Goal: Task Accomplishment & Management: Complete application form

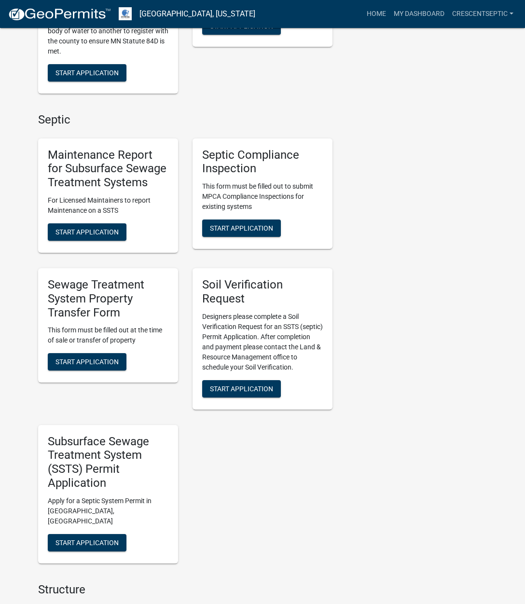
scroll to position [531, 0]
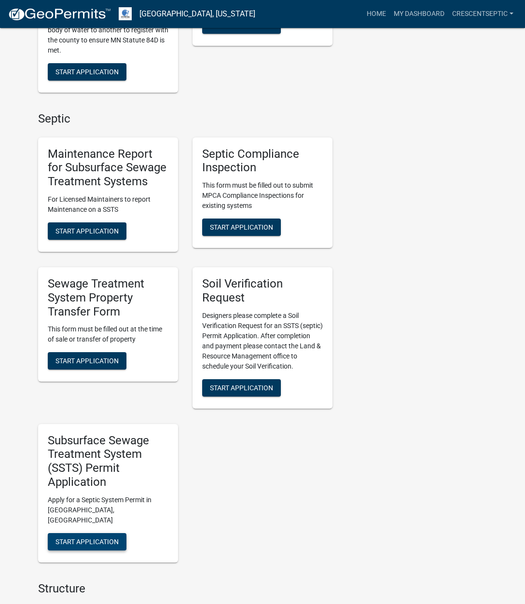
click at [99, 537] on span "Start Application" at bounding box center [86, 541] width 63 height 8
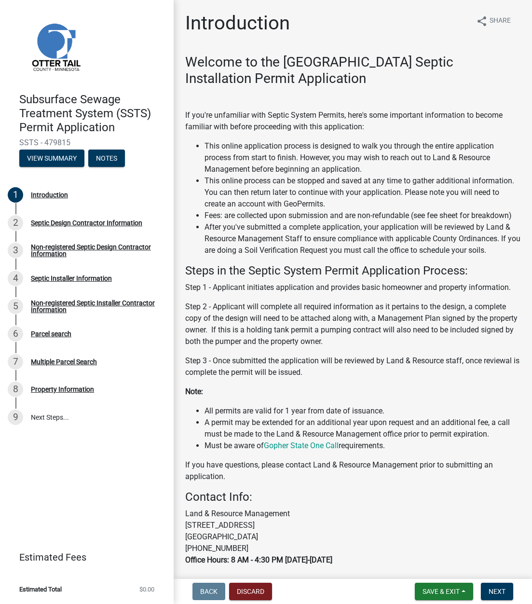
drag, startPoint x: 0, startPoint y: 169, endPoint x: -137, endPoint y: 166, distance: 137.0
click at [0, 166] on html "Internet Explorer does NOT work with GeoPermits. Get a new browser for more sec…" at bounding box center [266, 302] width 532 height 604
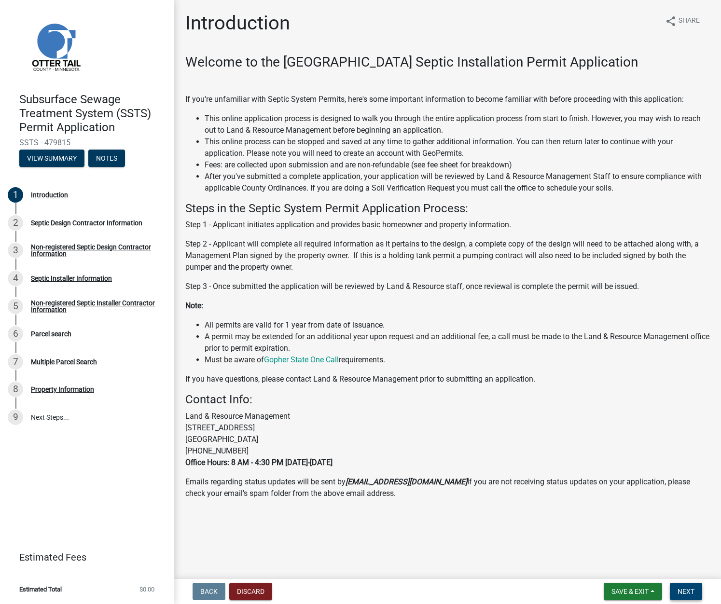
click at [524, 597] on button "Next" at bounding box center [685, 591] width 32 height 17
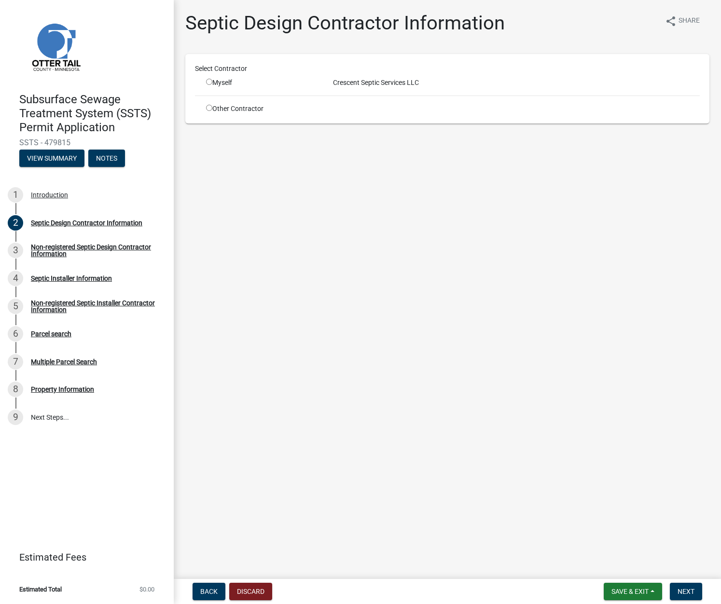
click at [205, 80] on div "Myself" at bounding box center [262, 83] width 127 height 10
click at [209, 82] on input "radio" at bounding box center [209, 82] width 6 height 6
radio input "true"
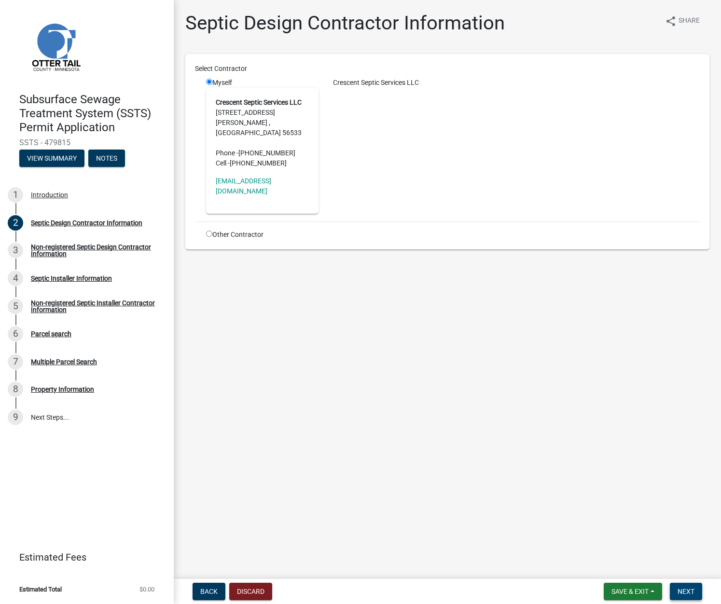
click at [524, 591] on span "Next" at bounding box center [685, 591] width 17 height 8
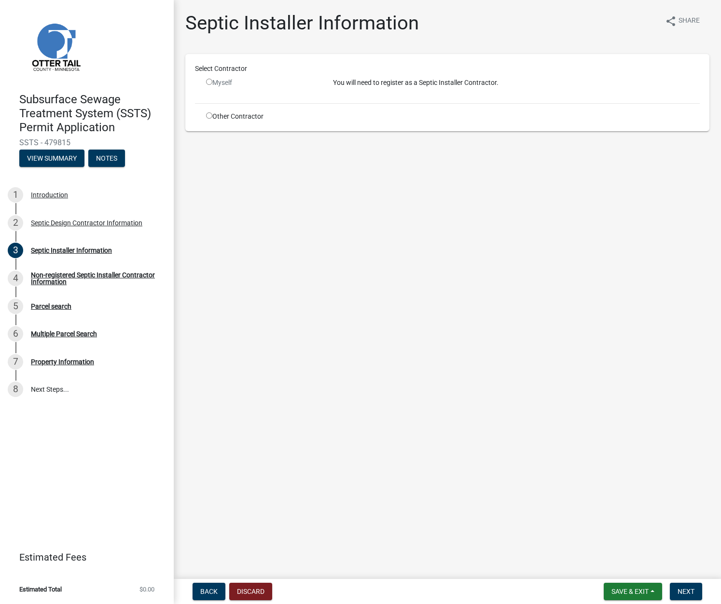
click at [208, 115] on input "radio" at bounding box center [209, 115] width 6 height 6
radio input "true"
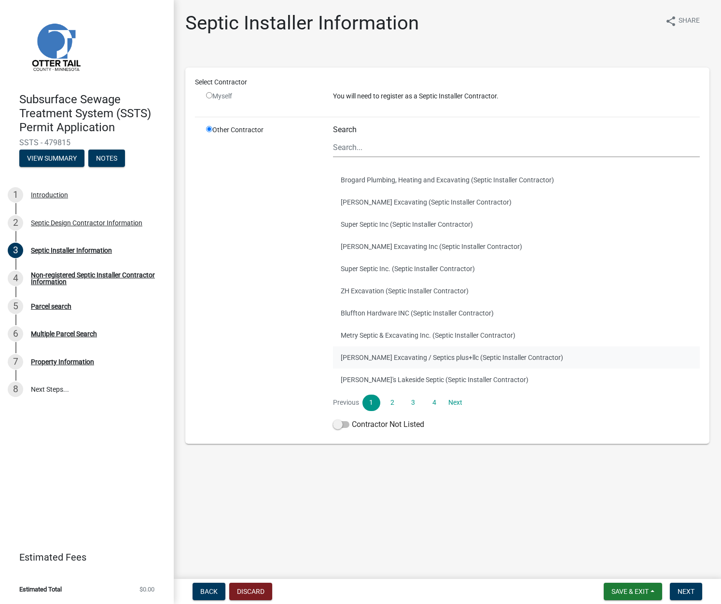
click at [390, 355] on button "[PERSON_NAME] Excavating / Septics plus+llc (Septic Installer Contractor)" at bounding box center [516, 357] width 367 height 22
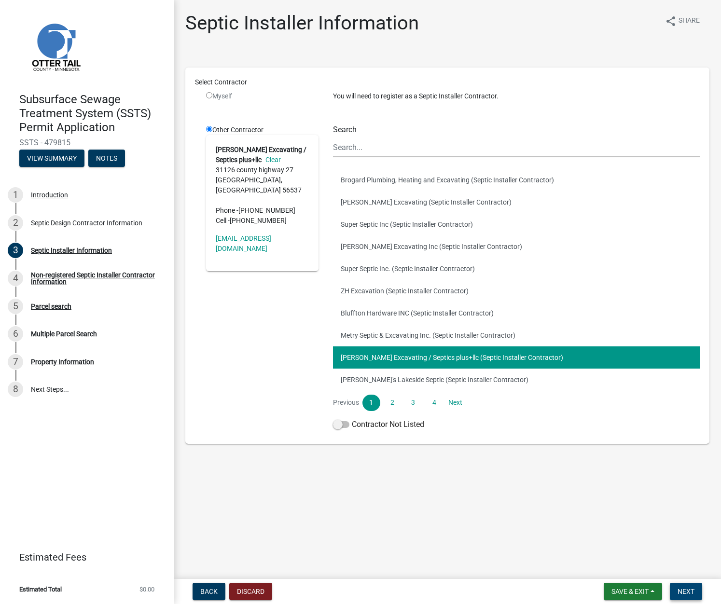
click at [524, 592] on span "Next" at bounding box center [685, 591] width 17 height 8
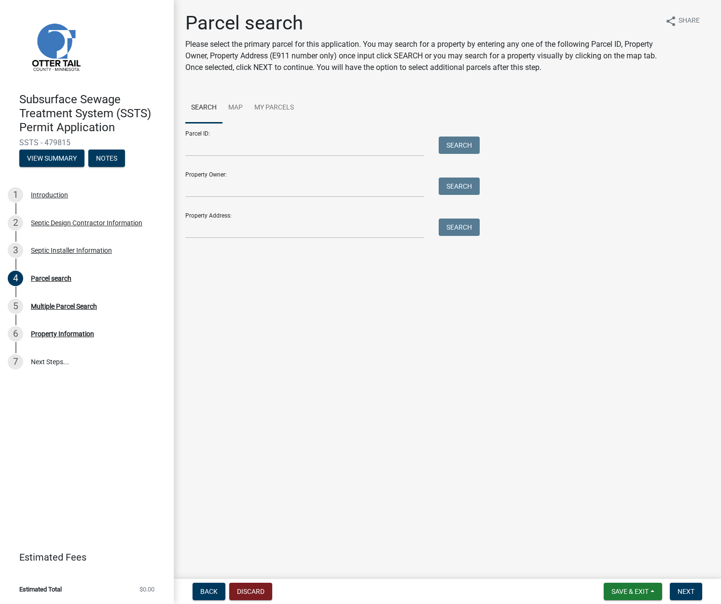
click at [267, 137] on div "Parcel ID: Search" at bounding box center [329, 139] width 289 height 33
click at [271, 147] on input "Parcel ID:" at bounding box center [304, 146] width 239 height 20
paste input "03000030014000"
type input "03000030014000"
click at [470, 150] on button "Search" at bounding box center [458, 144] width 41 height 17
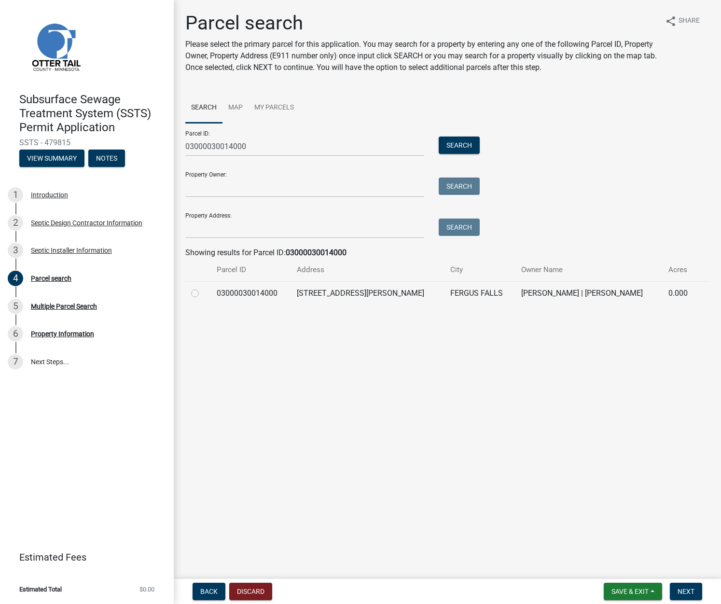
click at [203, 287] on label at bounding box center [203, 287] width 0 height 0
click at [203, 289] on input "radio" at bounding box center [206, 290] width 6 height 6
radio input "true"
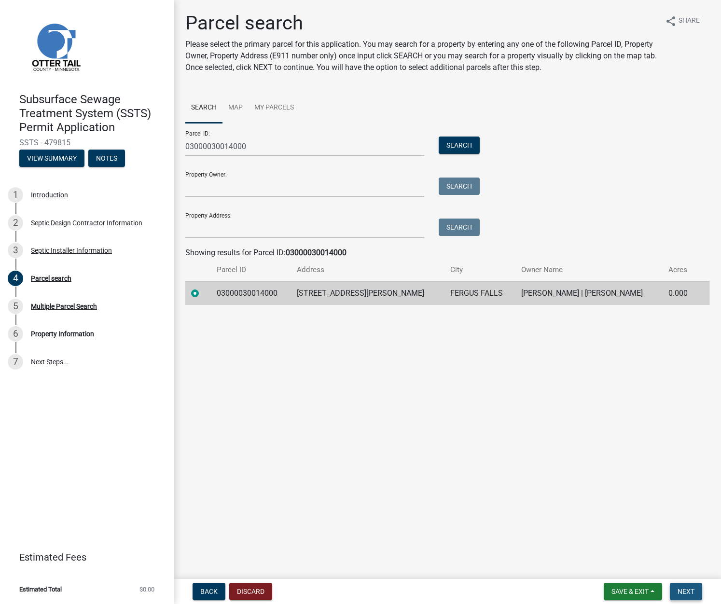
click at [524, 593] on span "Next" at bounding box center [685, 591] width 17 height 8
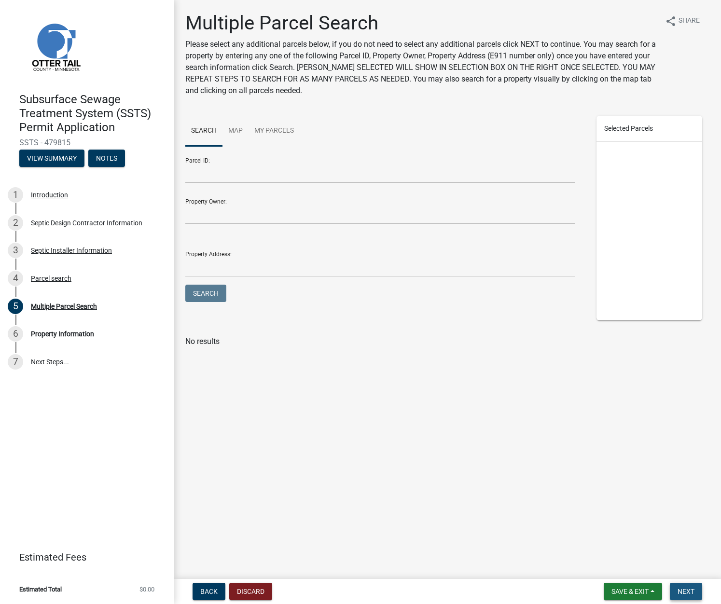
click at [524, 590] on span "Next" at bounding box center [685, 591] width 17 height 8
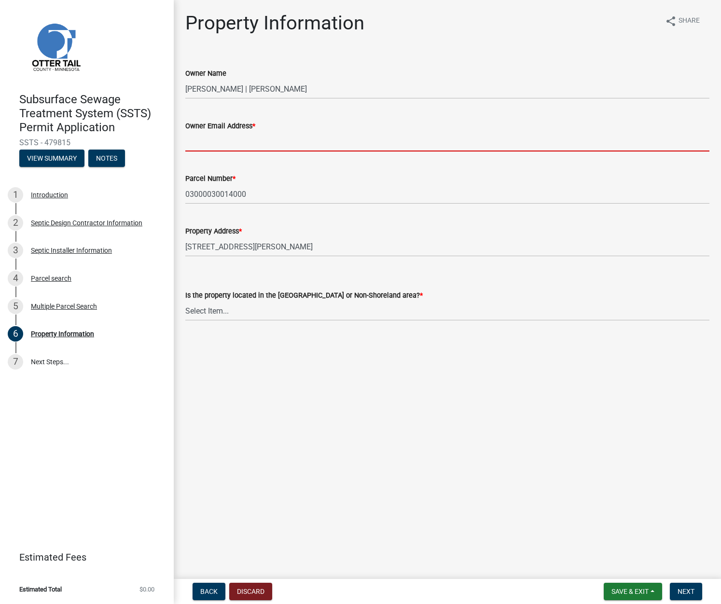
click at [199, 143] on input "Owner Email Address *" at bounding box center [447, 142] width 524 height 20
paste input "austad@yahoo.com"
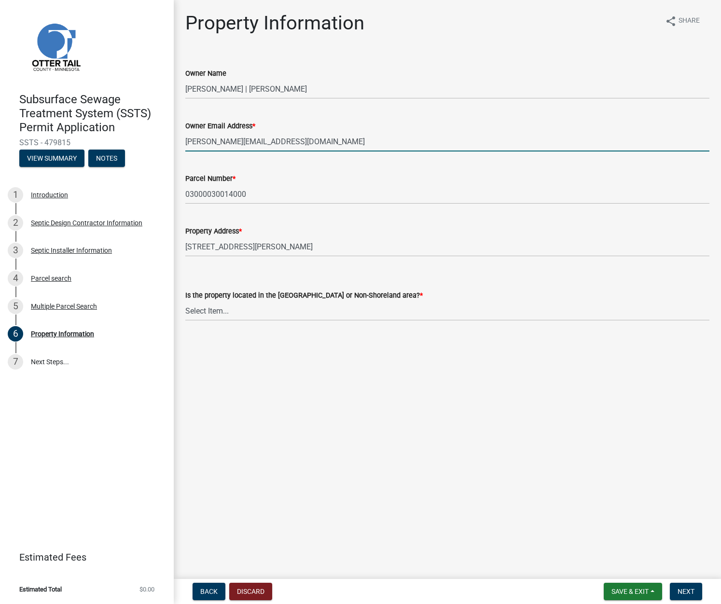
type input "austad@yahoo.com"
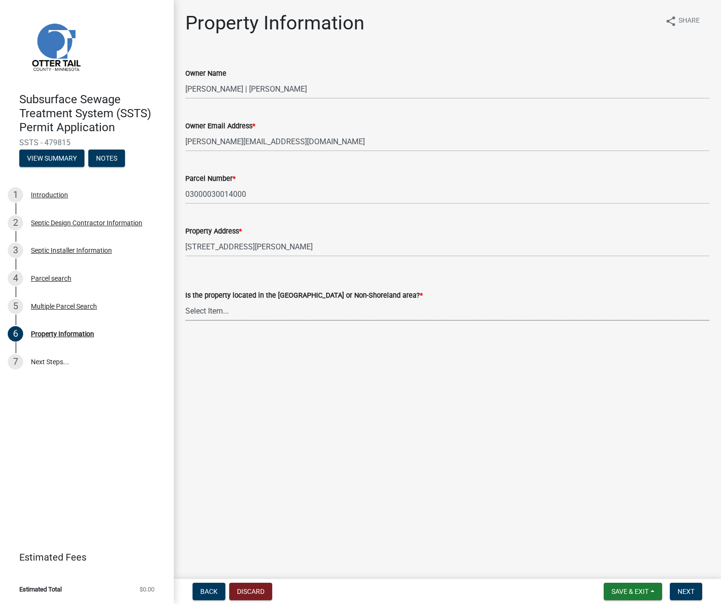
drag, startPoint x: 231, startPoint y: 314, endPoint x: 225, endPoint y: 320, distance: 7.9
click at [231, 314] on select "Select Item... Shoreland Non-Shoreland" at bounding box center [447, 311] width 524 height 20
click at [185, 301] on select "Select Item... Shoreland Non-Shoreland" at bounding box center [447, 311] width 524 height 20
select select "f91142e6-e911-469c-9754-896c7e7f9e05"
click at [524, 589] on span "Next" at bounding box center [685, 591] width 17 height 8
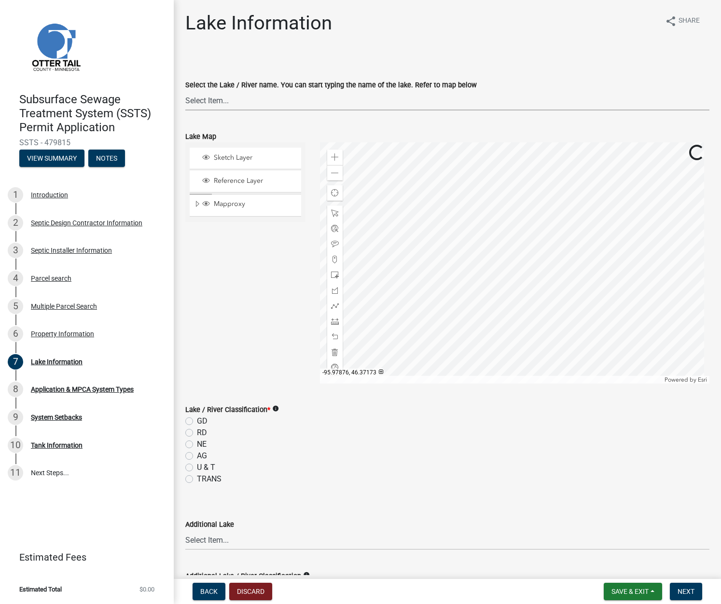
click at [262, 100] on select "Select Item... None Adley 56-031 Albert 56-118 Alfred 56-600 Alice 56-244 Alice…" at bounding box center [447, 101] width 524 height 20
click at [219, 103] on select "Select Item... None Adley 56-031 Albert 56-118 Alfred 56-600 Alice 56-244 Alice…" at bounding box center [447, 101] width 524 height 20
select select "d552cf2d-7f80-4d67-af2b-1ddd45681d7d"
click at [197, 445] on label "NE" at bounding box center [202, 444] width 10 height 12
click at [197, 445] on input "NE" at bounding box center [200, 441] width 6 height 6
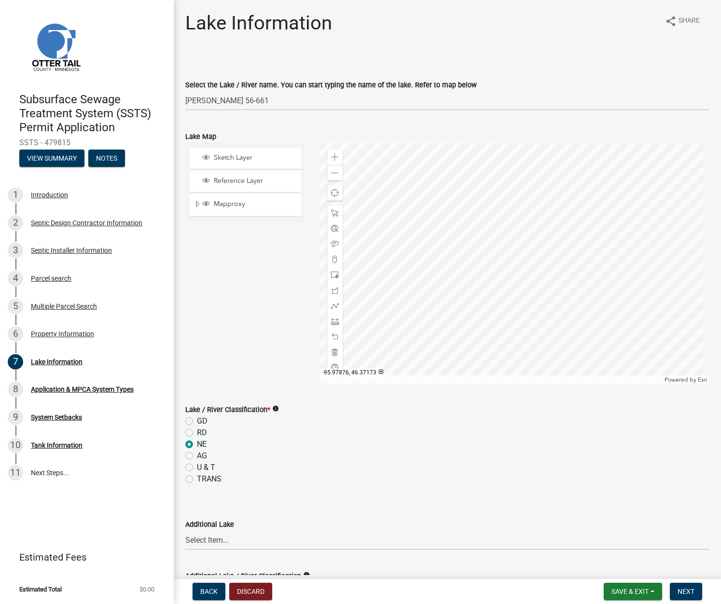
radio input "true"
click at [240, 103] on select "Select Item... None Adley 56-031 Albert 56-118 Alfred 56-600 Alice 56-244 Alice…" at bounding box center [447, 101] width 524 height 20
click at [246, 97] on select "Select Item... None Adley 56-031 Albert 56-118 Alfred 56-600 Alice 56-244 Alice…" at bounding box center [447, 101] width 524 height 20
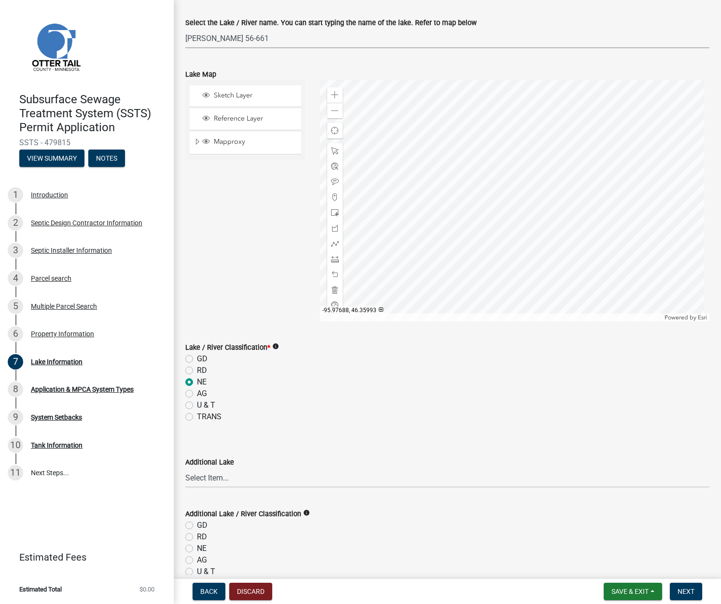
scroll to position [123, 0]
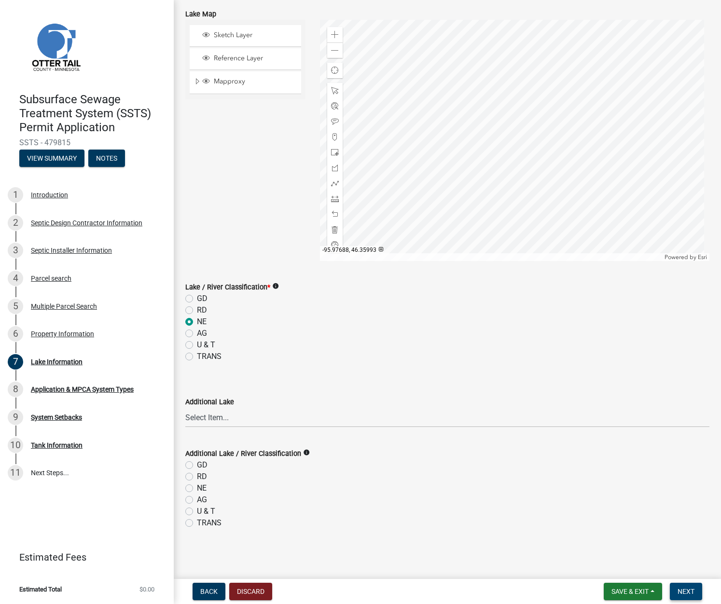
click at [524, 593] on span "Next" at bounding box center [685, 591] width 17 height 8
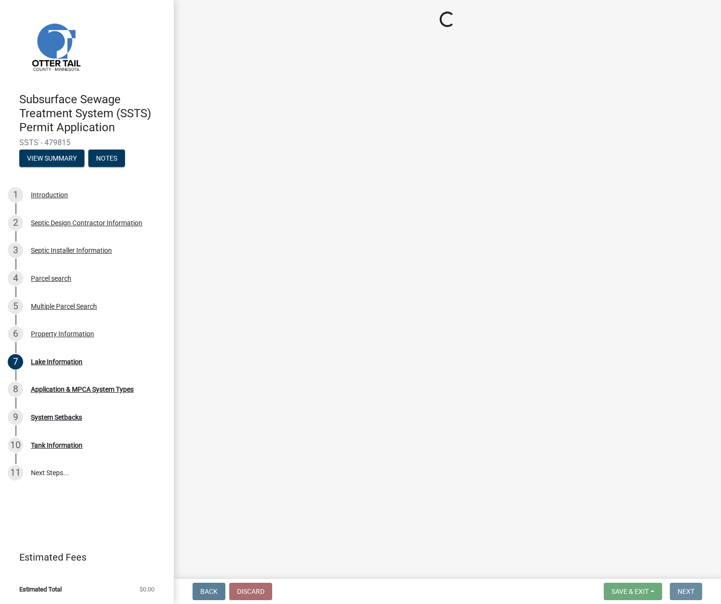
scroll to position [0, 0]
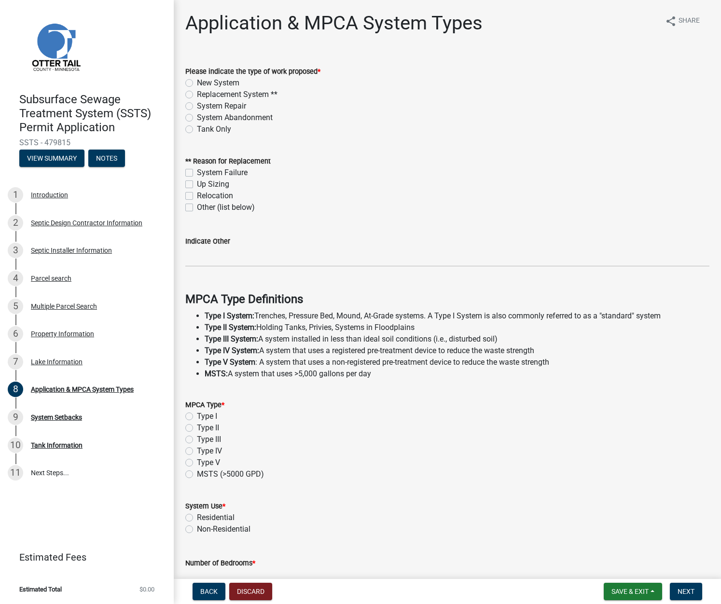
click at [197, 92] on label "Replacement System **" at bounding box center [237, 95] width 81 height 12
click at [197, 92] on input "Replacement System **" at bounding box center [200, 92] width 6 height 6
radio input "true"
drag, startPoint x: 191, startPoint y: 172, endPoint x: 190, endPoint y: 177, distance: 4.9
click at [197, 173] on label "System Failure" at bounding box center [222, 173] width 51 height 12
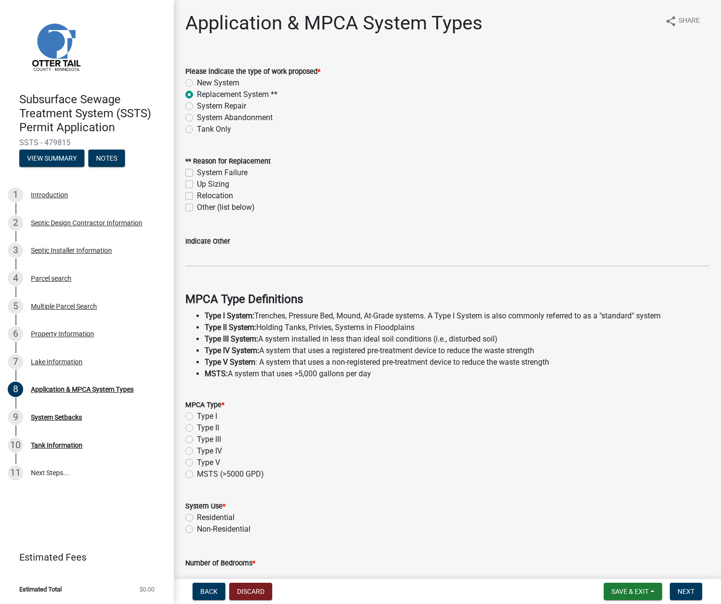
click at [197, 173] on input "System Failure" at bounding box center [200, 170] width 6 height 6
checkbox input "true"
checkbox input "false"
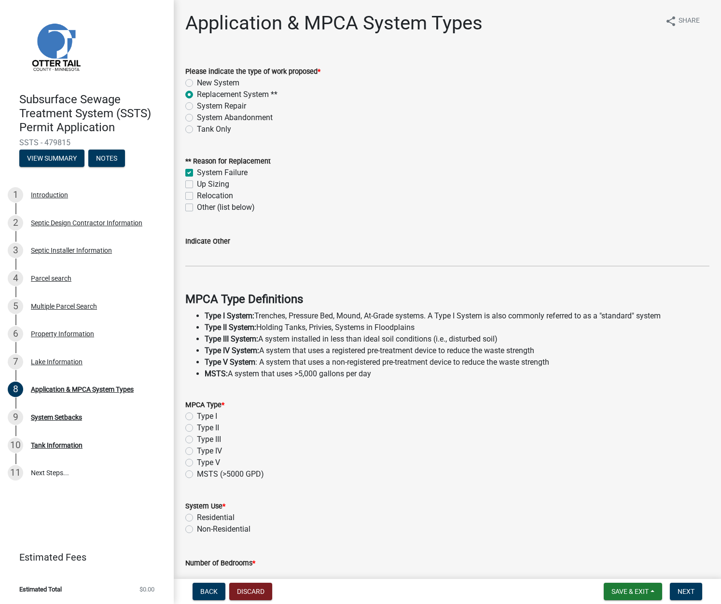
click at [197, 415] on label "Type I" at bounding box center [207, 416] width 20 height 12
click at [197, 415] on input "Type I" at bounding box center [200, 413] width 6 height 6
radio input "true"
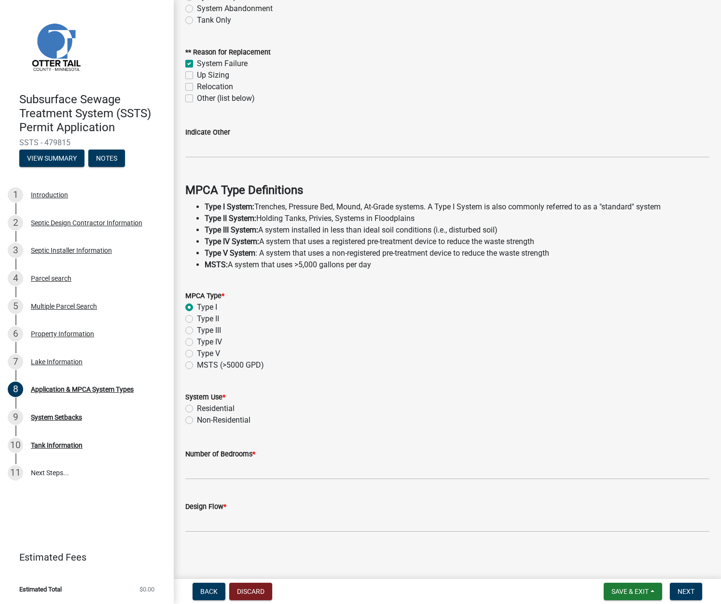
scroll to position [111, 0]
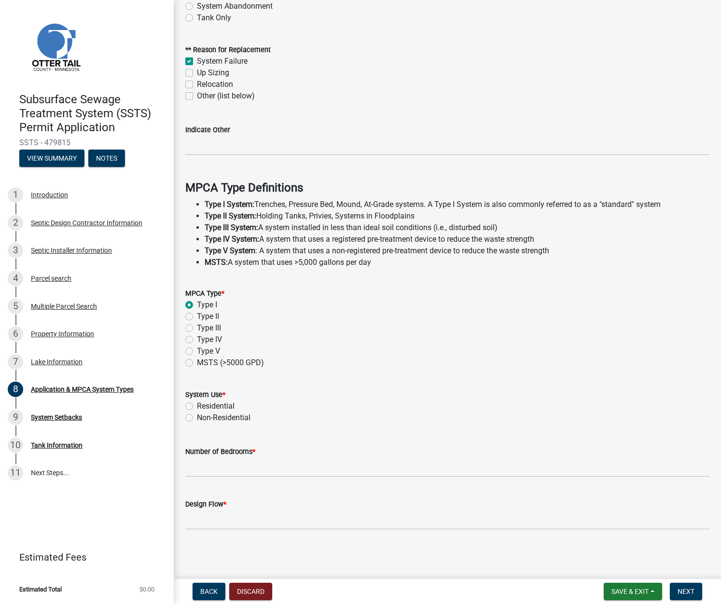
click at [197, 405] on label "Residential" at bounding box center [216, 406] width 38 height 12
click at [197, 405] on input "Residential" at bounding box center [200, 403] width 6 height 6
radio input "true"
click at [215, 476] on input "Number of Bedrooms *" at bounding box center [447, 467] width 524 height 20
type input "4"
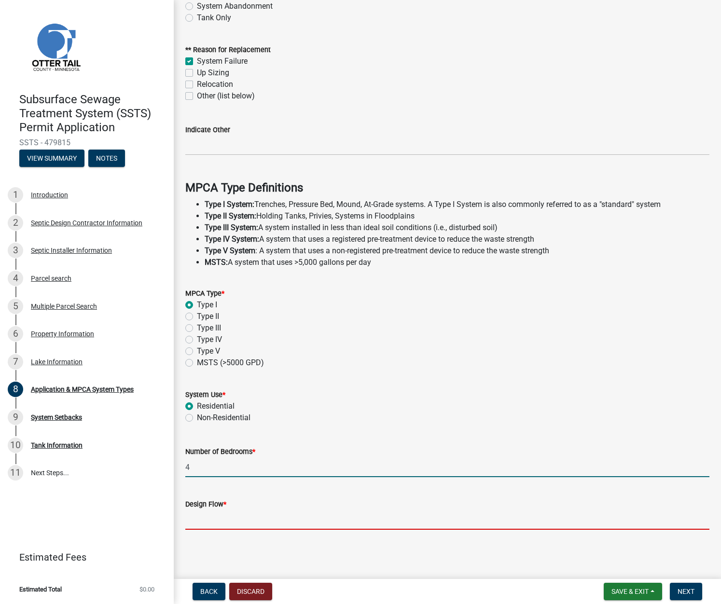
click at [222, 519] on input "Design Flow *" at bounding box center [447, 520] width 524 height 20
type input "600"
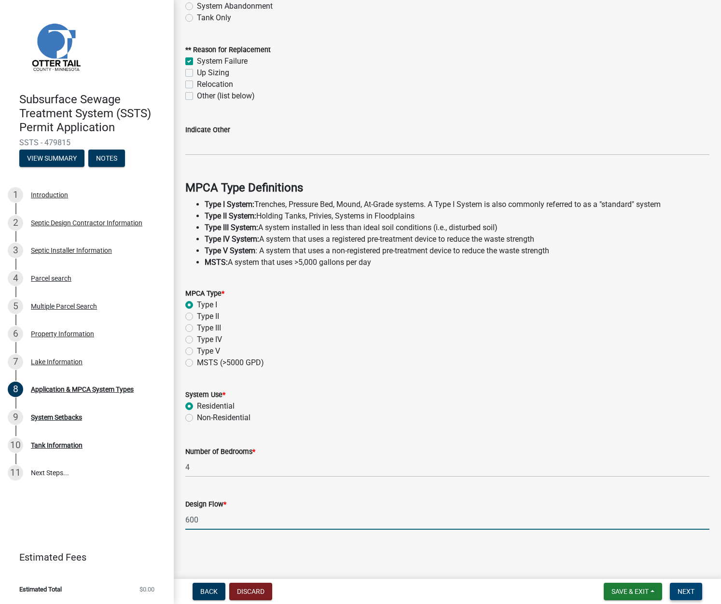
click at [524, 588] on button "Next" at bounding box center [685, 591] width 32 height 17
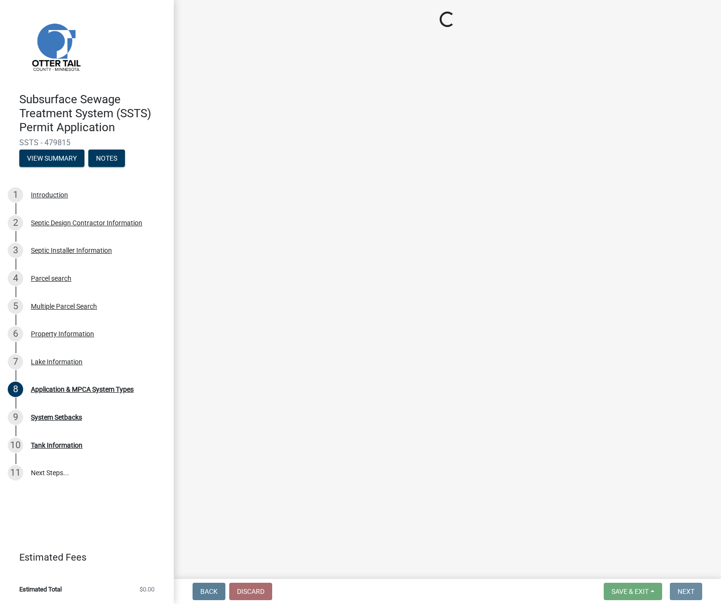
scroll to position [0, 0]
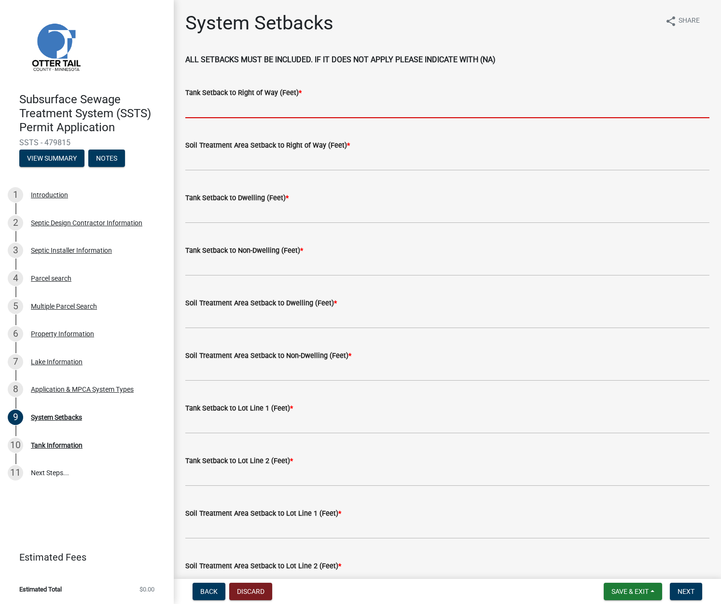
click at [247, 109] on input "Tank Setback to Right of Way (Feet) *" at bounding box center [447, 108] width 524 height 20
type input "1300"
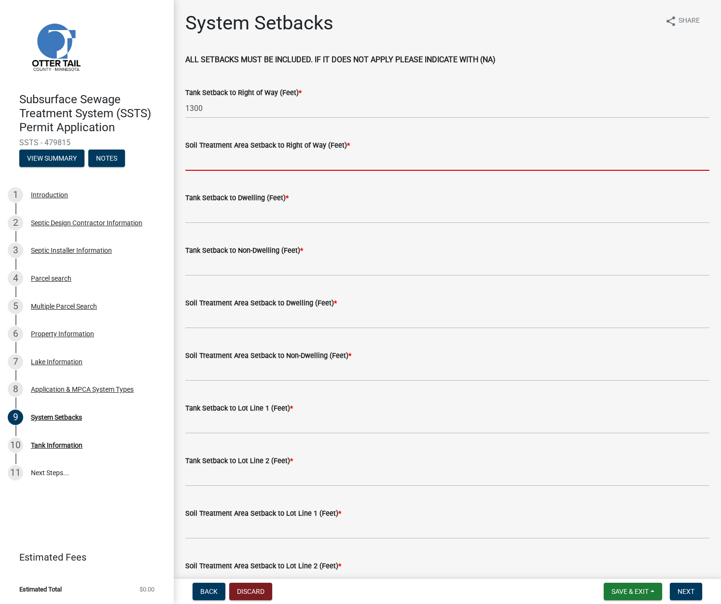
click at [235, 156] on input "Soil Treatment Area Setback to Right of Way (Feet) *" at bounding box center [447, 161] width 524 height 20
type input "1300"
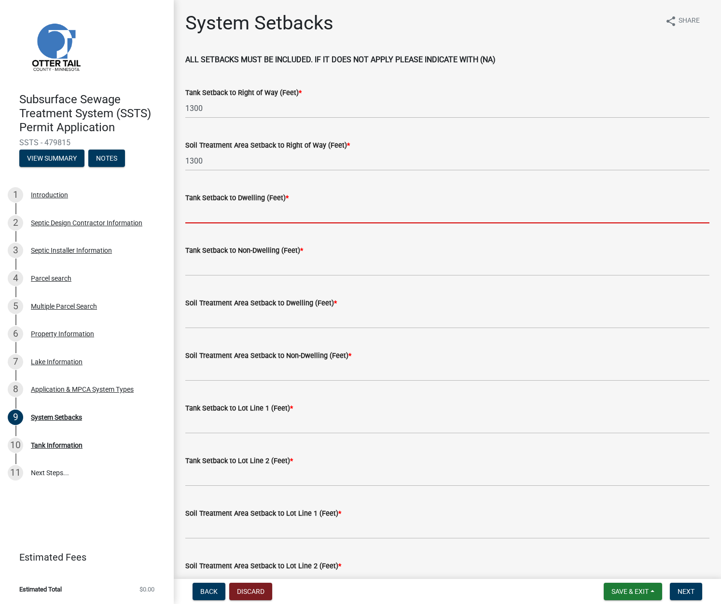
click at [230, 207] on input "Tank Setback to Dwelling (Feet) *" at bounding box center [447, 214] width 524 height 20
type input "30"
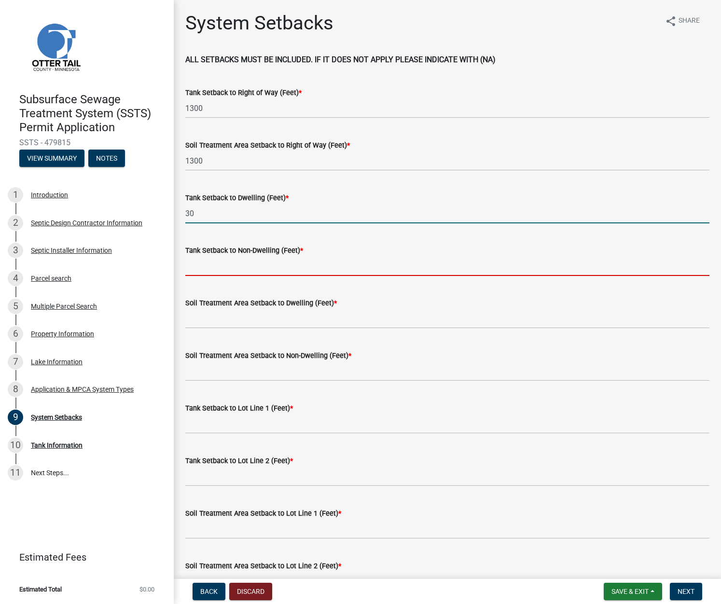
click at [213, 265] on input "Tank Setback to Non-Dwelling (Feet) *" at bounding box center [447, 266] width 524 height 20
type input "n"
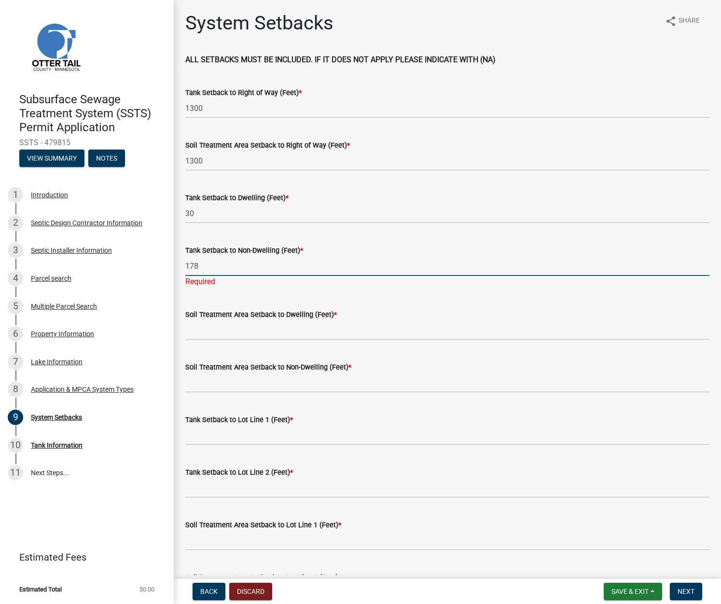
type input "178"
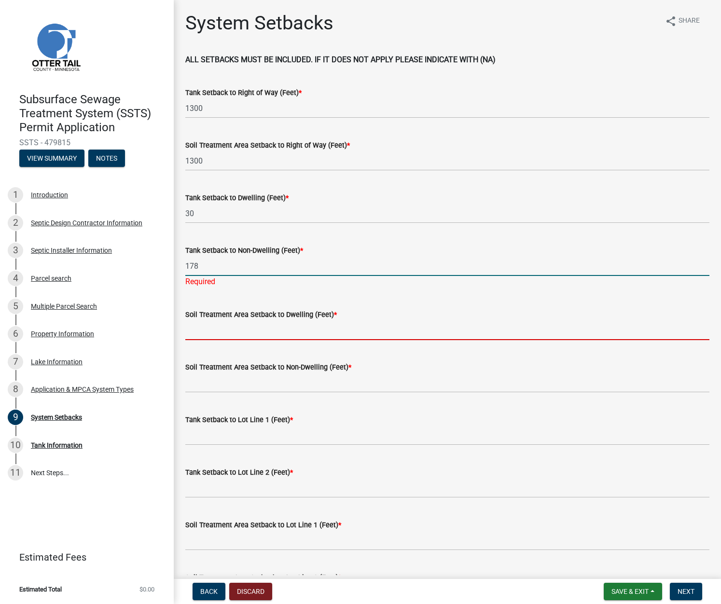
click at [225, 329] on wm-data-entity-input "Soil Treatment Area Setback to Dwelling (Feet) *" at bounding box center [447, 321] width 524 height 53
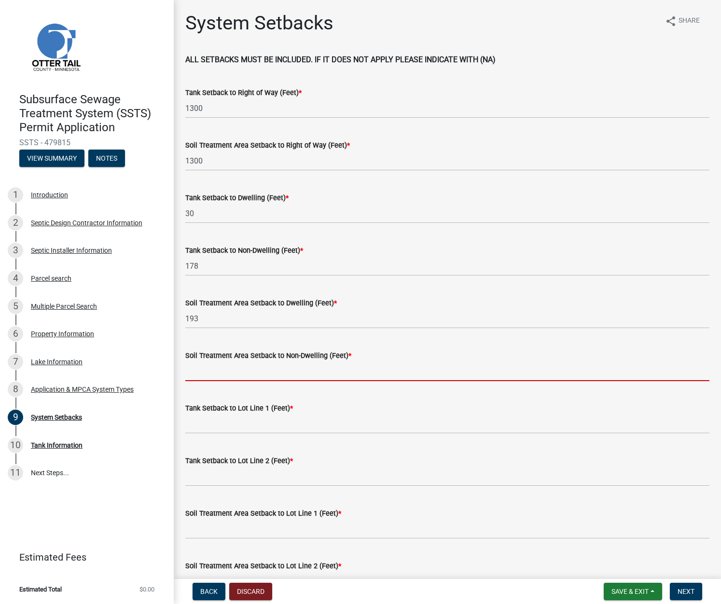
click at [266, 377] on input "Soil Treatment Area Setback to Non-Dwelling (Feet) *" at bounding box center [447, 371] width 524 height 20
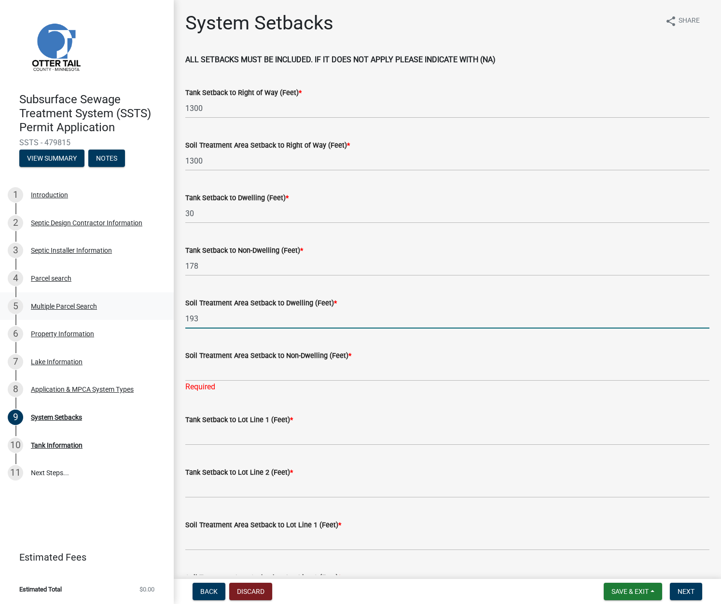
drag, startPoint x: 199, startPoint y: 316, endPoint x: 172, endPoint y: 316, distance: 27.5
click at [173, 316] on div "Subsurface Sewage Treatment System (SSTS) Permit Application SSTS - 479815 View…" at bounding box center [360, 302] width 721 height 604
type input "40"
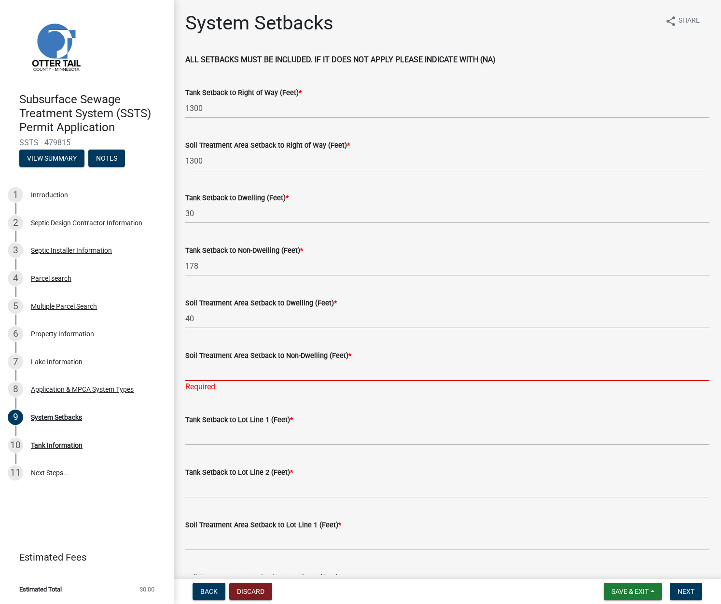
click at [199, 378] on input "Soil Treatment Area Setback to Non-Dwelling (Feet) *" at bounding box center [447, 371] width 524 height 20
type input "193"
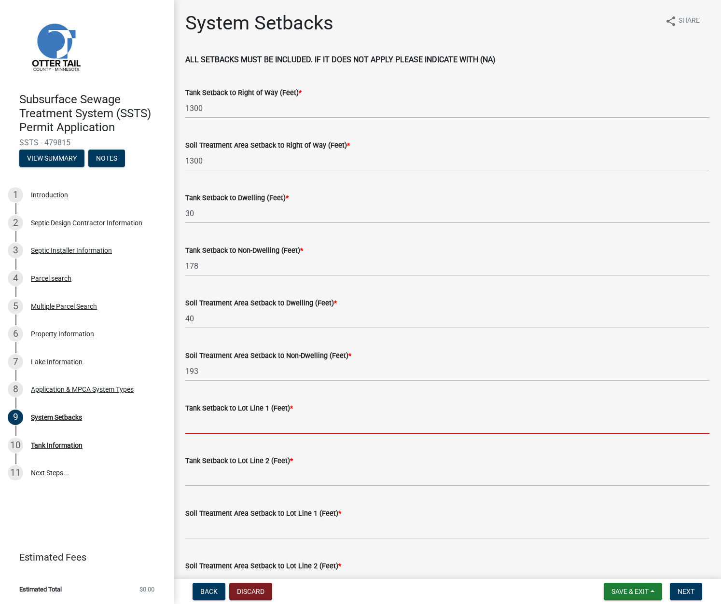
click at [217, 434] on wm-data-entity-input "Tank Setback to Lot Line 1 (Feet) *" at bounding box center [447, 415] width 524 height 53
type input "1300"
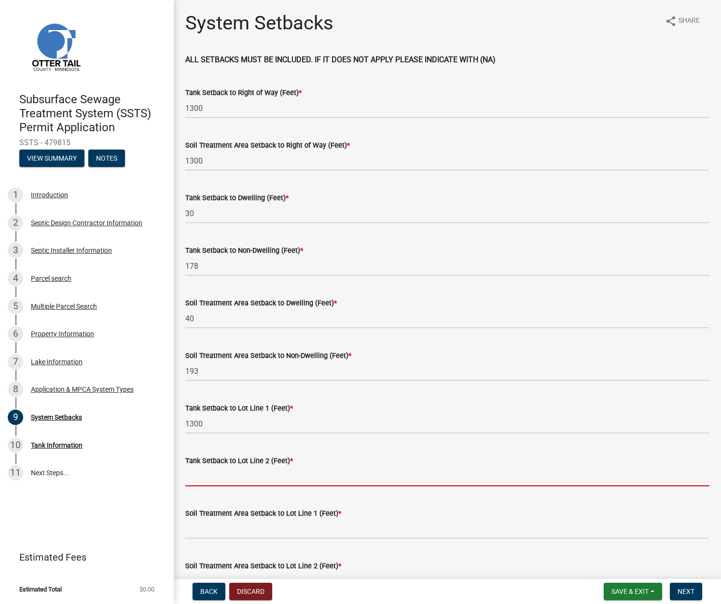
click at [205, 478] on input "Tank Setback to Lot Line 2 (Feet) *" at bounding box center [447, 476] width 524 height 20
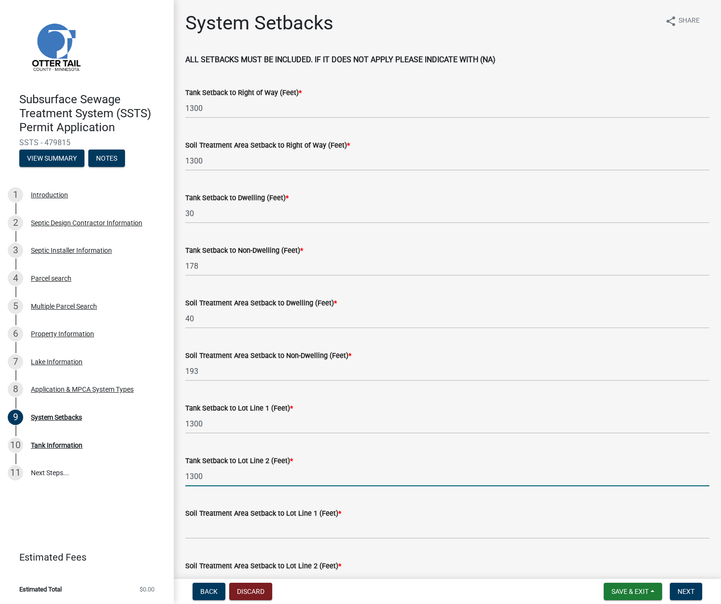
type input "1300"
click at [205, 524] on input "Soil Treatment Area Setback to Lot Line 1 (Feet) *" at bounding box center [447, 529] width 524 height 20
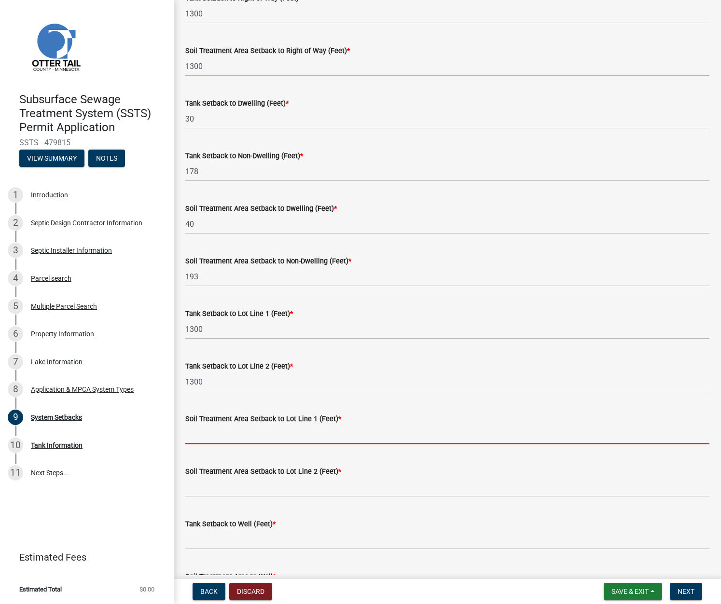
scroll to position [145, 0]
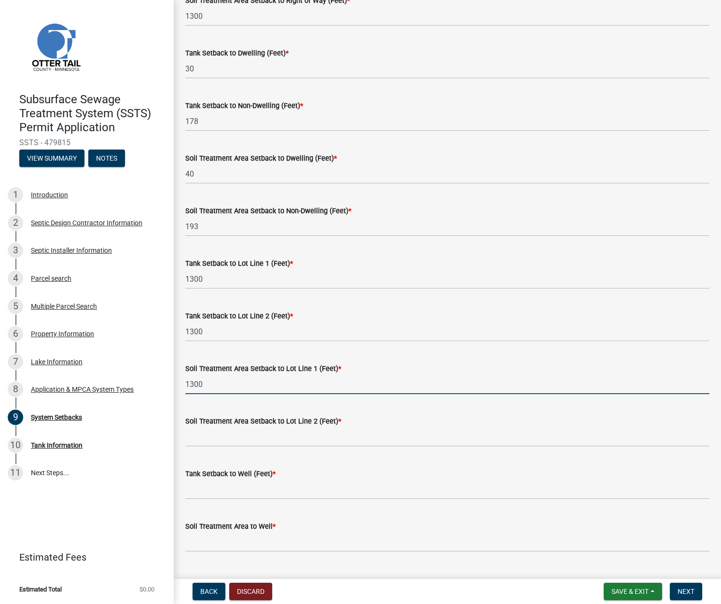
type input "1300"
click at [200, 435] on input "Soil Treatment Area Setback to Lot Line 2 (Feet) *" at bounding box center [447, 437] width 524 height 20
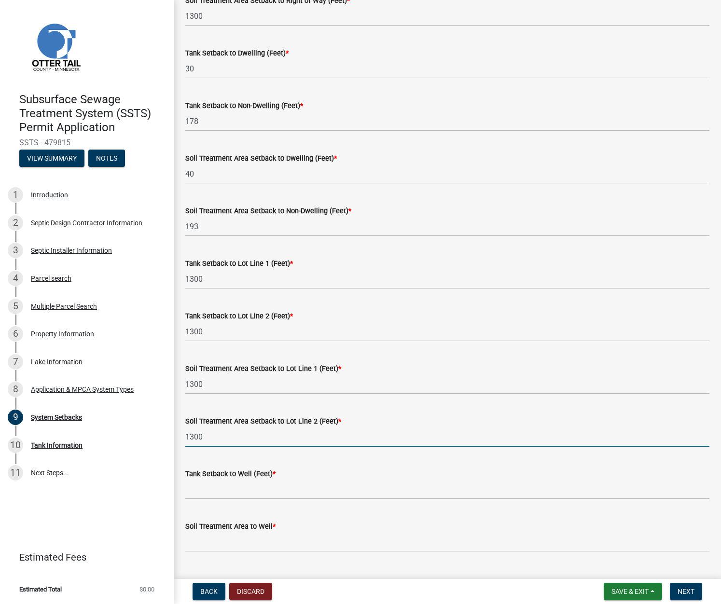
type input "1300"
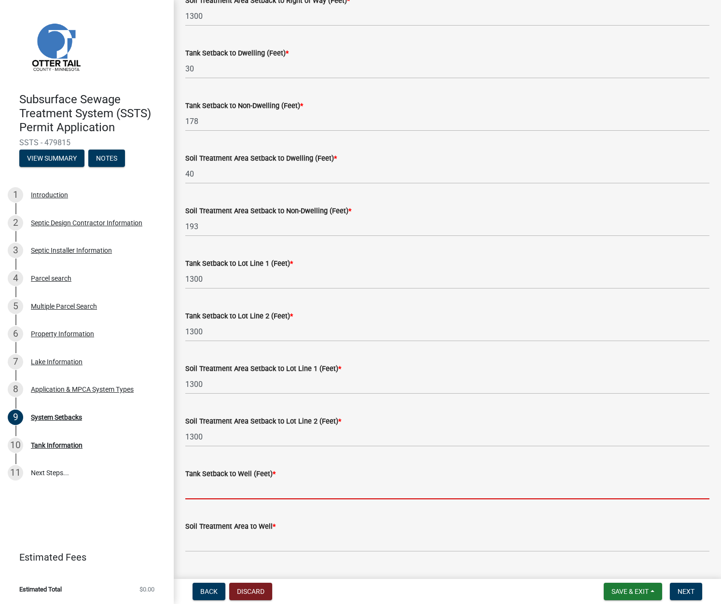
click at [212, 488] on input "Tank Setback to Well (Feet) *" at bounding box center [447, 489] width 524 height 20
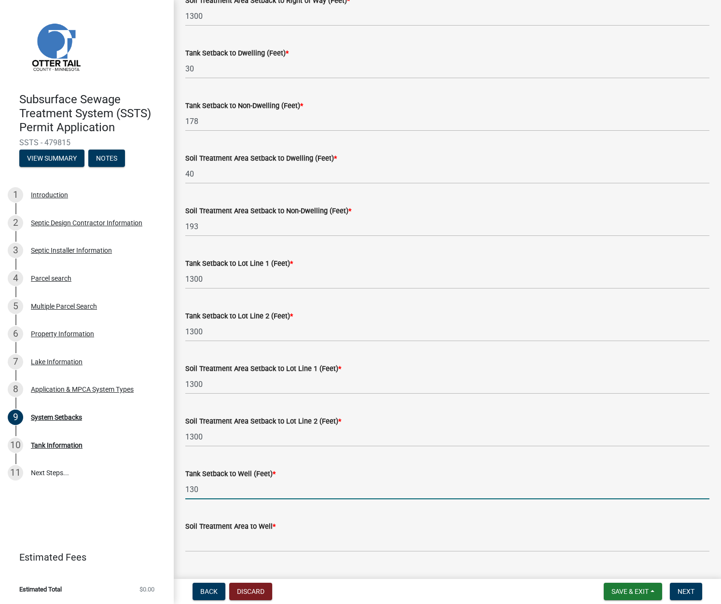
type input "130"
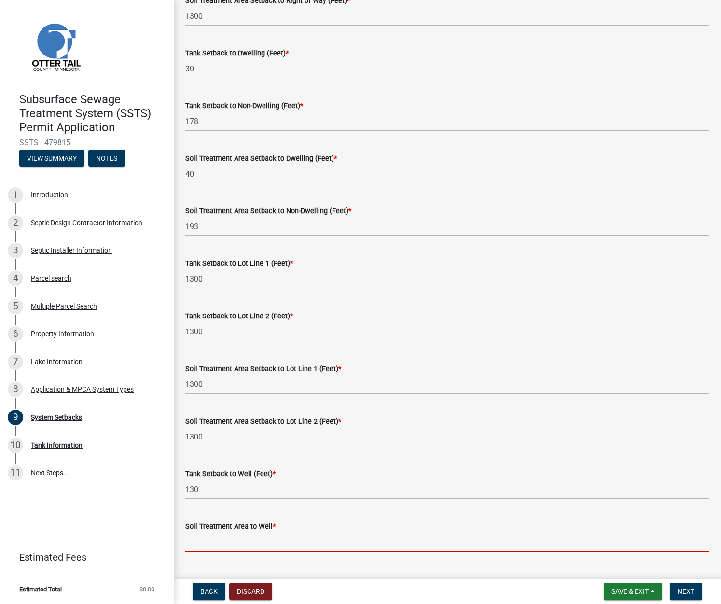
click at [202, 537] on input "Soil Treatment Area to Well *" at bounding box center [447, 542] width 524 height 20
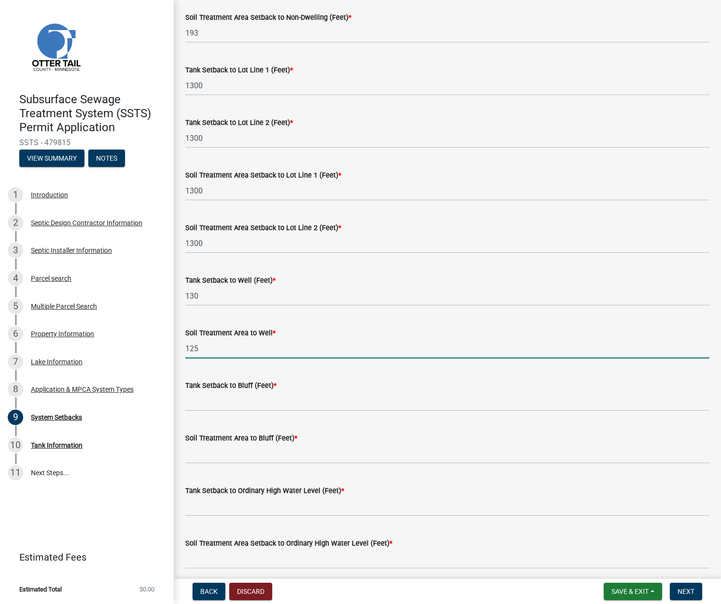
scroll to position [386, 0]
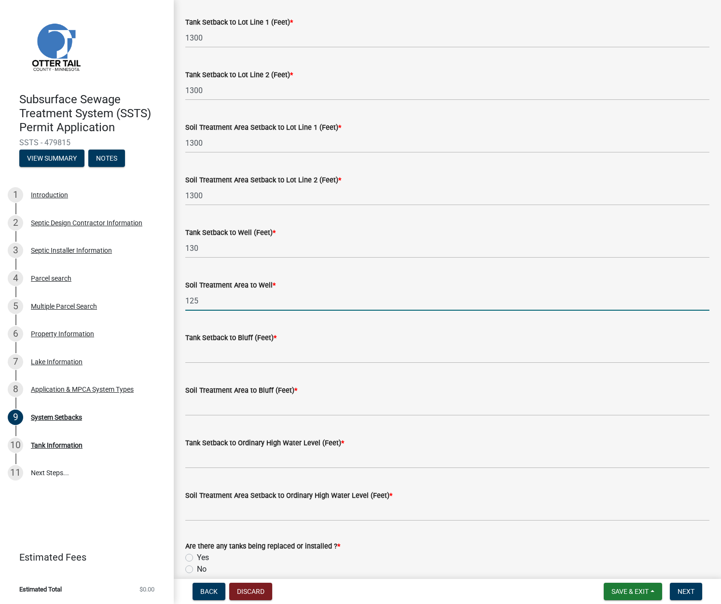
type input "125"
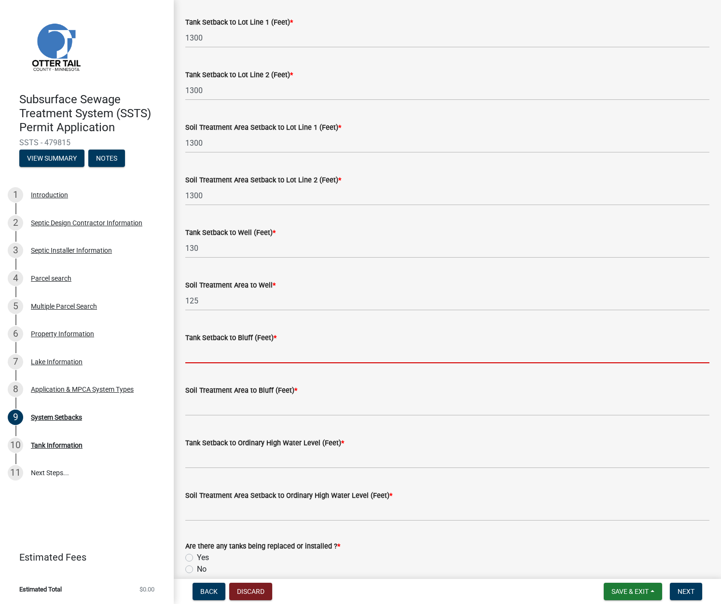
click at [198, 353] on input "Tank Setback to Bluff (Feet) *" at bounding box center [447, 353] width 524 height 20
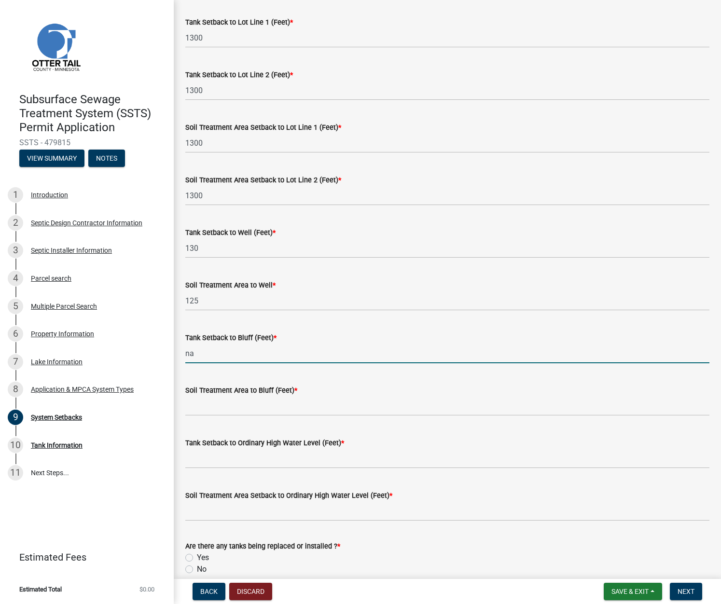
type input "na"
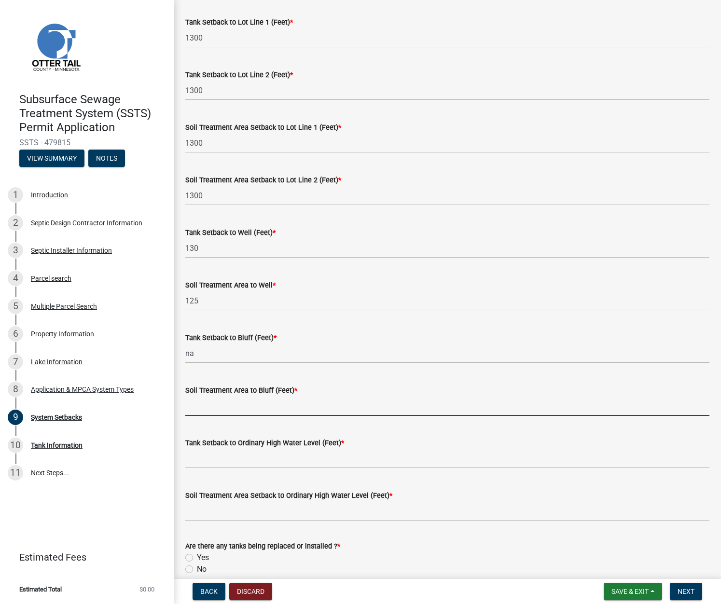
click at [191, 402] on input "Soil Treatment Area to Bluff (Feet) *" at bounding box center [447, 406] width 524 height 20
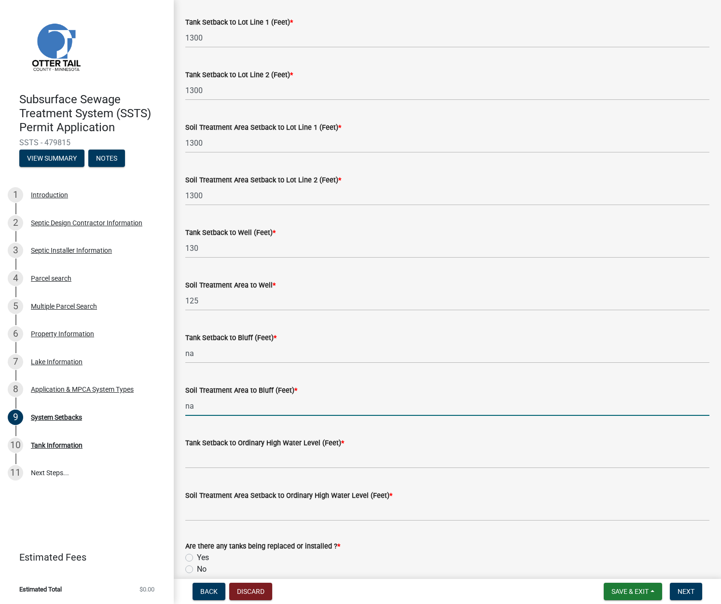
type input "na"
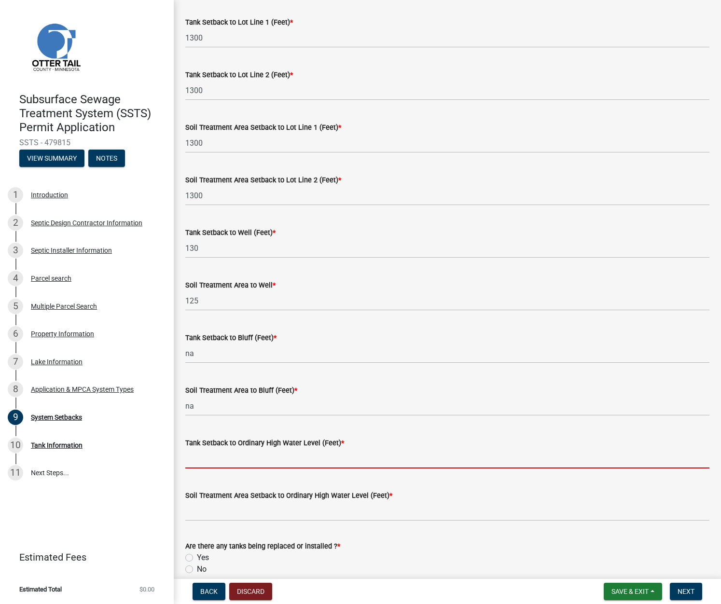
click at [192, 454] on input "Tank Setback to Ordinary High Water Level (Feet) *" at bounding box center [447, 459] width 524 height 20
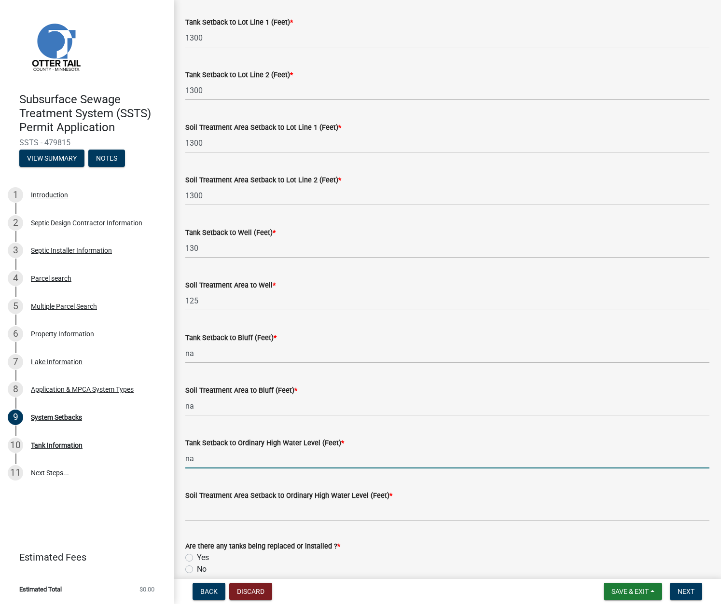
drag, startPoint x: 195, startPoint y: 455, endPoint x: 177, endPoint y: 457, distance: 17.5
click at [177, 457] on div "System Setbacks share Share ALL SETBACKS MUST BE INCLUDED. IF IT DOES NOT APPLY…" at bounding box center [447, 109] width 547 height 967
type input "345"
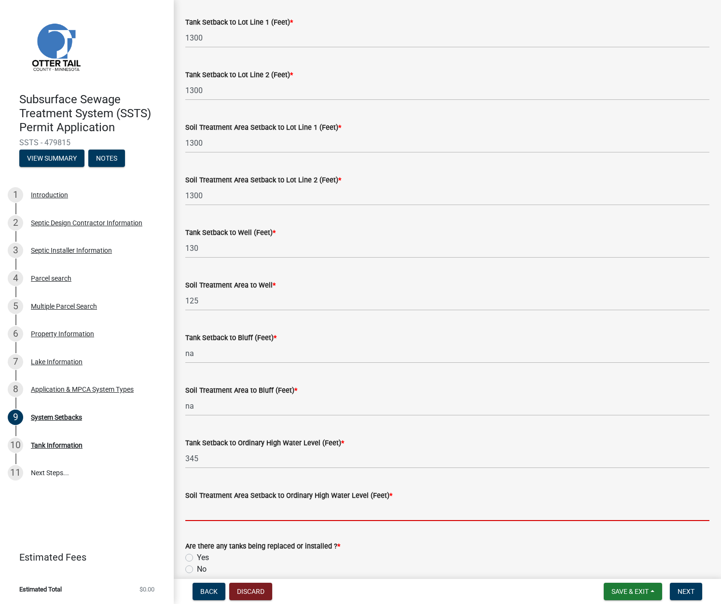
click at [201, 512] on input "Soil Treatment Area Setback to Ordinary High Water Level (Feet) *" at bounding box center [447, 511] width 524 height 20
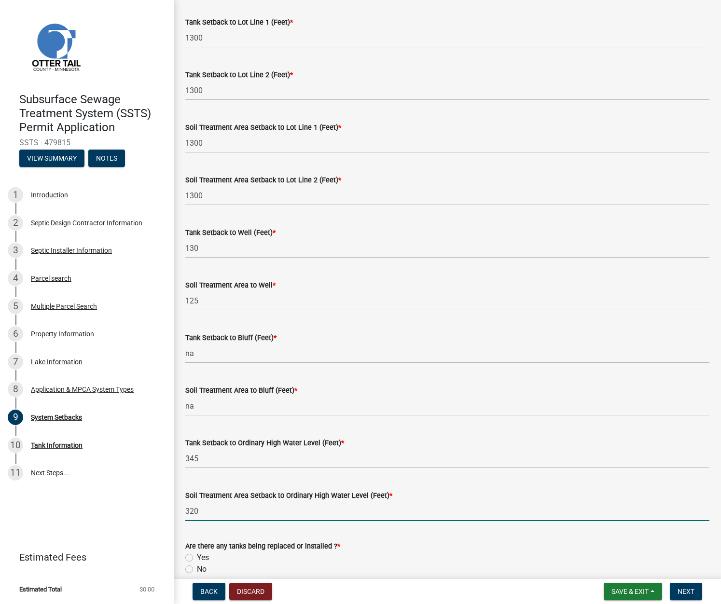
type input "320"
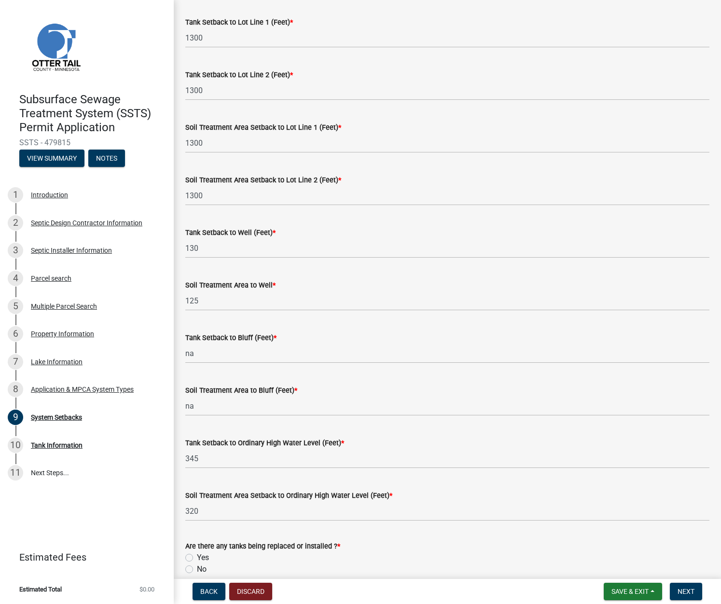
click at [197, 556] on label "Yes" at bounding box center [203, 558] width 12 height 12
click at [197, 556] on input "Yes" at bounding box center [200, 555] width 6 height 6
radio input "true"
click at [524, 587] on button "Next" at bounding box center [685, 591] width 32 height 17
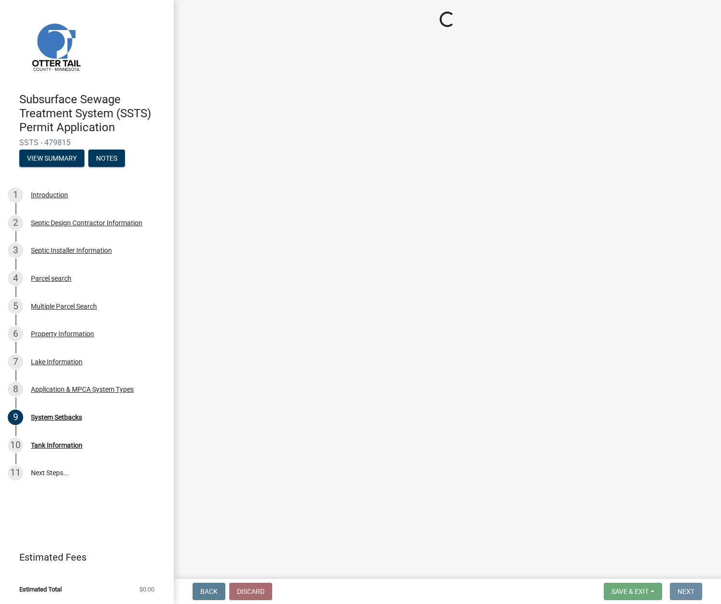
scroll to position [0, 0]
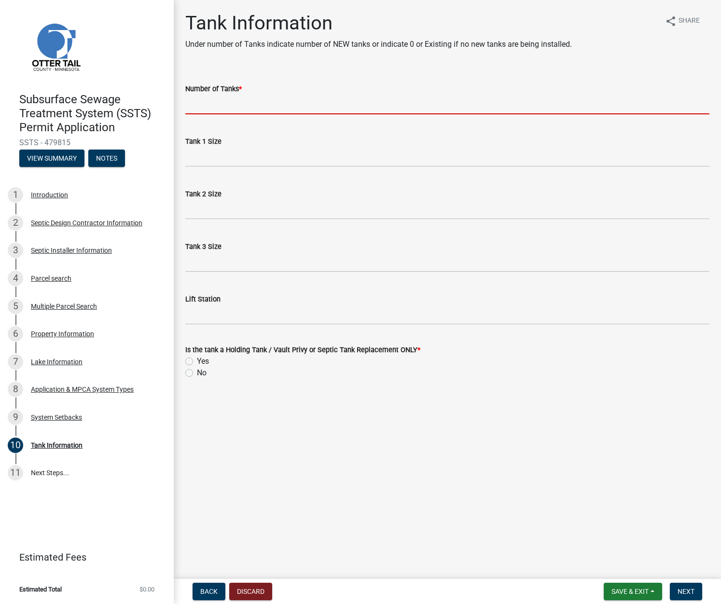
click at [214, 105] on input "Number of Tanks *" at bounding box center [447, 105] width 524 height 20
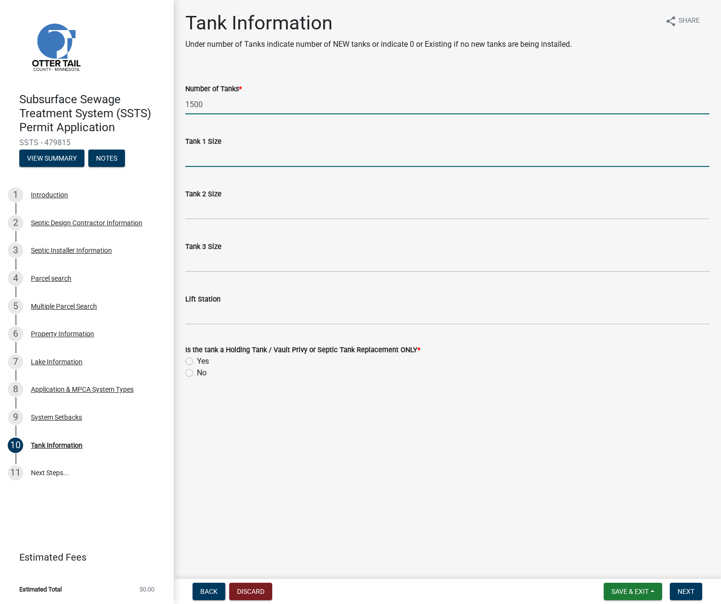
click at [212, 157] on input "Tank 1 Size" at bounding box center [447, 157] width 524 height 20
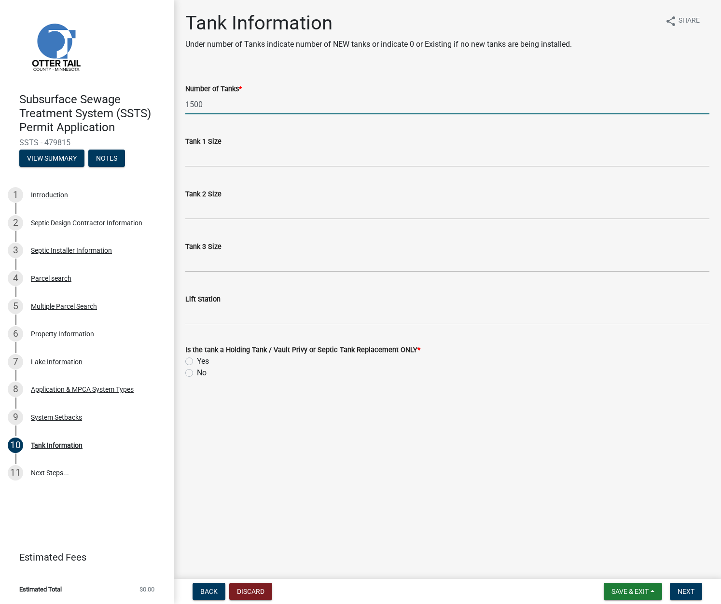
drag, startPoint x: 203, startPoint y: 103, endPoint x: 155, endPoint y: 101, distance: 48.3
click at [156, 101] on div "Subsurface Sewage Treatment System (SSTS) Permit Application SSTS - 479815 View…" at bounding box center [360, 302] width 721 height 604
type input "2"
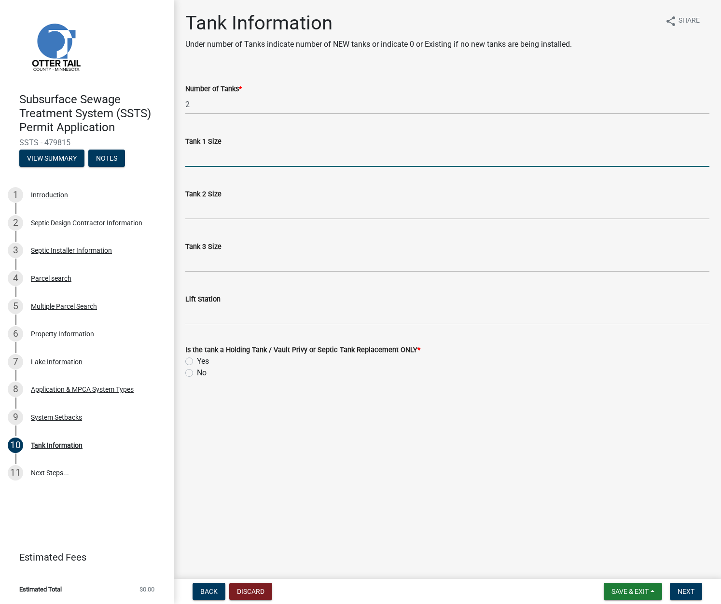
click at [191, 157] on input "Tank 1 Size" at bounding box center [447, 157] width 524 height 20
type input "1500"
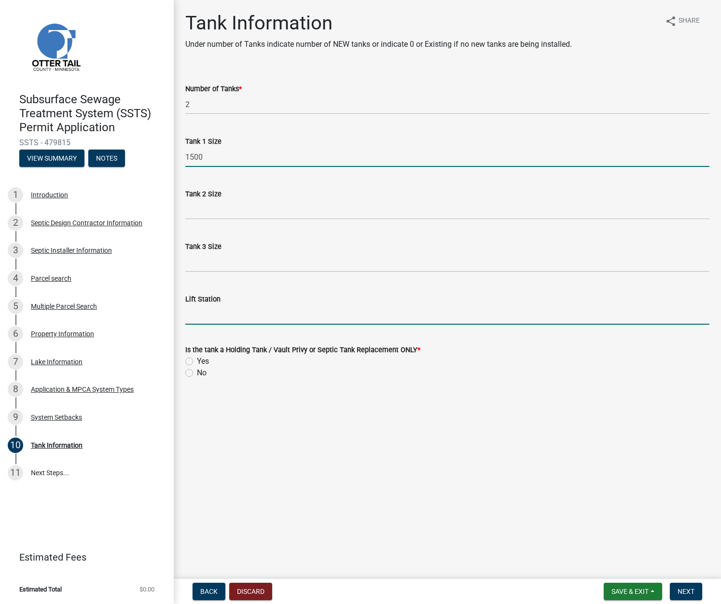
click at [221, 312] on input "Lift Station" at bounding box center [447, 315] width 524 height 20
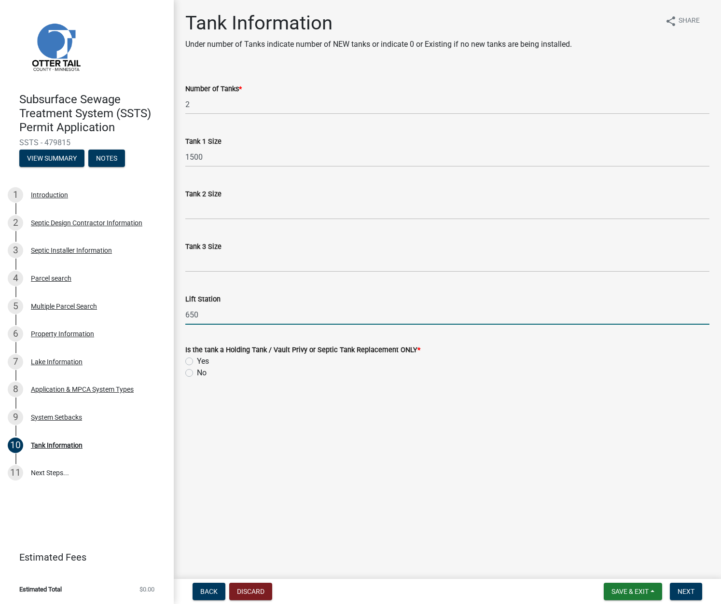
type input "650"
click at [197, 372] on label "No" at bounding box center [202, 373] width 10 height 12
click at [197, 372] on input "No" at bounding box center [200, 370] width 6 height 6
radio input "true"
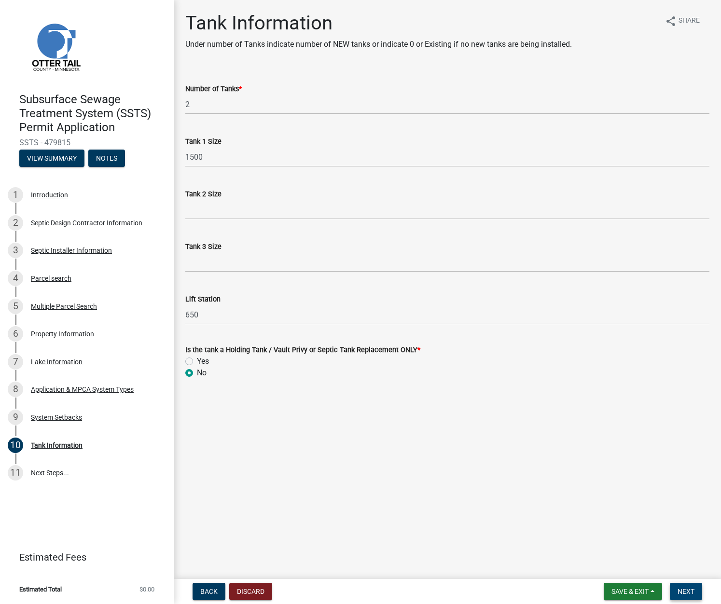
click at [524, 594] on span "Next" at bounding box center [685, 591] width 17 height 8
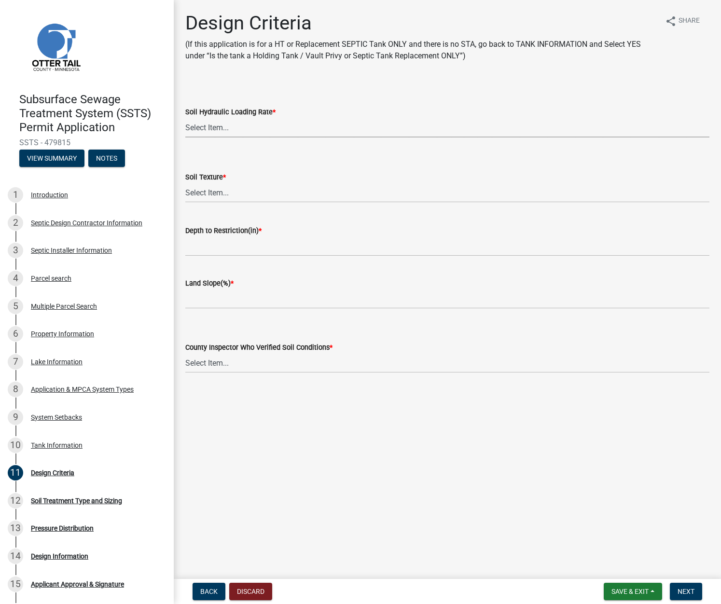
click at [239, 124] on select "Select Item... 1.6 gpd/ft2 1.2 gpd/ft2 1.0 gpd/ft2 0.87 gpd/ft2 0.78 gpd/ft2 0.…" at bounding box center [447, 128] width 524 height 20
click at [238, 129] on select "Select Item... 1.6 gpd/ft2 1.2 gpd/ft2 1.0 gpd/ft2 0.87 gpd/ft2 0.78 gpd/ft2 0.…" at bounding box center [447, 128] width 524 height 20
click at [238, 130] on select "Select Item... 1.6 gpd/ft2 1.2 gpd/ft2 1.0 gpd/ft2 0.87 gpd/ft2 0.78 gpd/ft2 0.…" at bounding box center [447, 128] width 524 height 20
click at [185, 118] on select "Select Item... 1.6 gpd/ft2 1.2 gpd/ft2 1.0 gpd/ft2 0.87 gpd/ft2 0.78 gpd/ft2 0.…" at bounding box center [447, 128] width 524 height 20
select select "48244220-b2d5-4708-94fb-eec21d20ddbb"
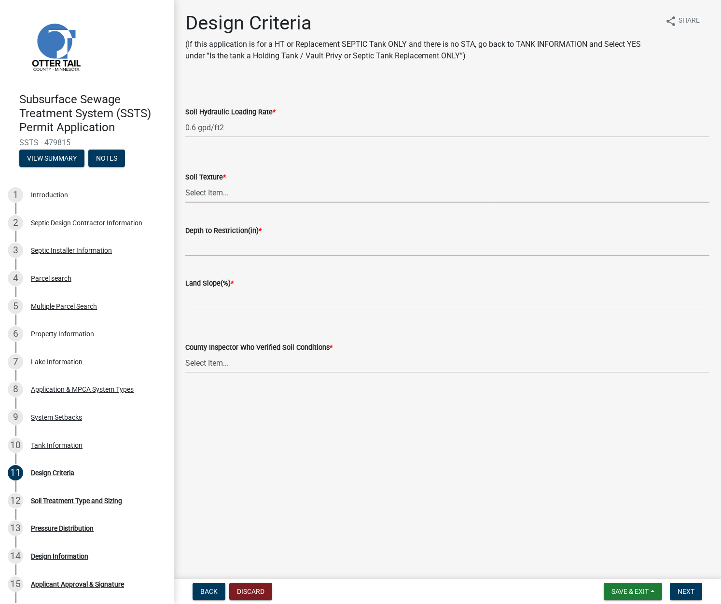
click at [232, 190] on select "Select Item... Coarse Sand (COS) Sand (S) Fine Sand (FS) Very Fine Sand (VFS) L…" at bounding box center [447, 193] width 524 height 20
click at [185, 183] on select "Select Item... Coarse Sand (COS) Sand (S) Fine Sand (FS) Very Fine Sand (VFS) L…" at bounding box center [447, 193] width 524 height 20
select select "05d231fa-7a4a-492a-b091-352f4a5005a9"
click at [227, 248] on input "Depth to Restriction(in) *" at bounding box center [447, 246] width 524 height 20
type input "56"
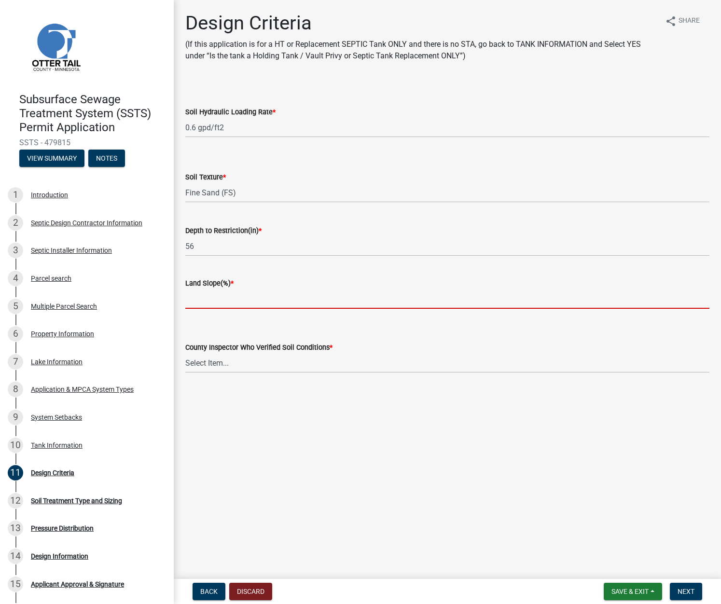
click at [223, 295] on input "Land Slope(%) *" at bounding box center [447, 299] width 524 height 20
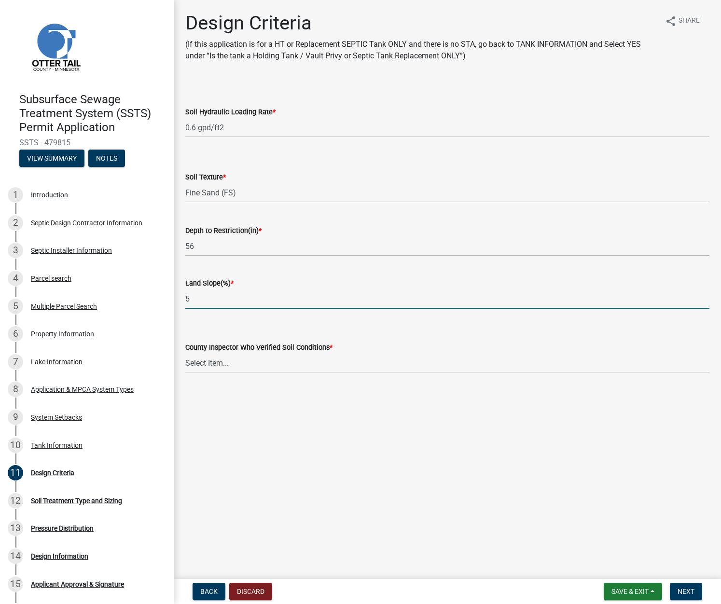
type input "5"
click at [208, 361] on select "Select Item... Alexis Newark Andrea Perales Brittany Tollefson Chris LeClair Co…" at bounding box center [447, 363] width 524 height 20
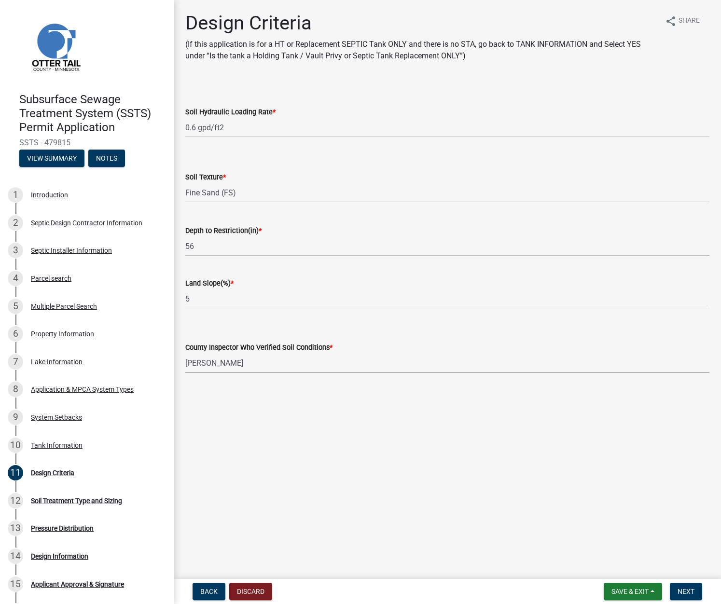
click at [185, 353] on select "Select Item... Alexis Newark Andrea Perales Brittany Tollefson Chris LeClair Co…" at bounding box center [447, 363] width 524 height 20
select select "643267e1-855b-462d-a385-c521968adb40"
click at [524, 588] on span "Next" at bounding box center [685, 591] width 17 height 8
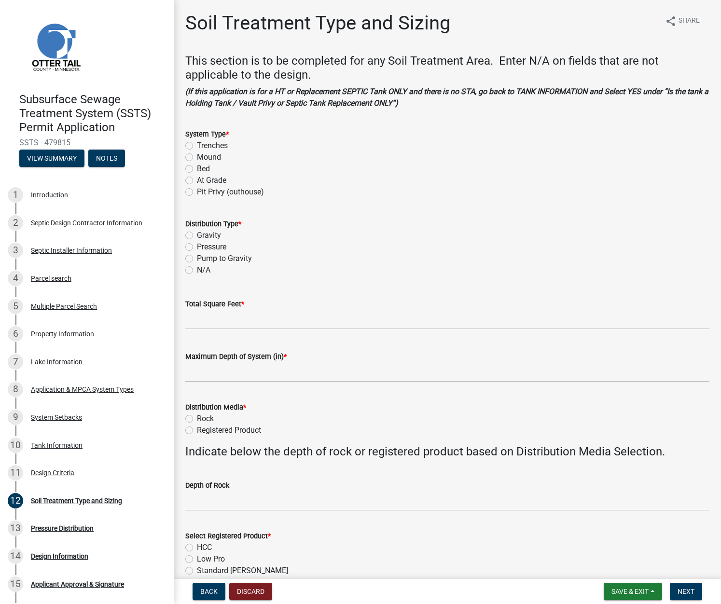
click at [197, 169] on label "Bed" at bounding box center [203, 169] width 13 height 12
click at [197, 169] on input "Bed" at bounding box center [200, 166] width 6 height 6
radio input "true"
click at [197, 245] on label "Pressure" at bounding box center [211, 247] width 29 height 12
click at [197, 245] on input "Pressure" at bounding box center [200, 244] width 6 height 6
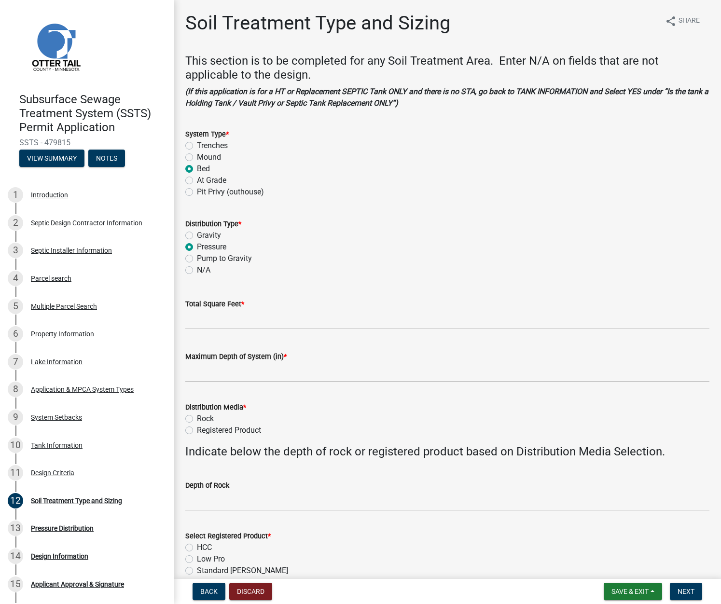
radio input "true"
click at [204, 321] on input "Total Square Feet *" at bounding box center [447, 320] width 524 height 20
type input "1001"
click at [197, 415] on label "Rock" at bounding box center [205, 419] width 17 height 12
click at [197, 415] on input "Rock" at bounding box center [200, 416] width 6 height 6
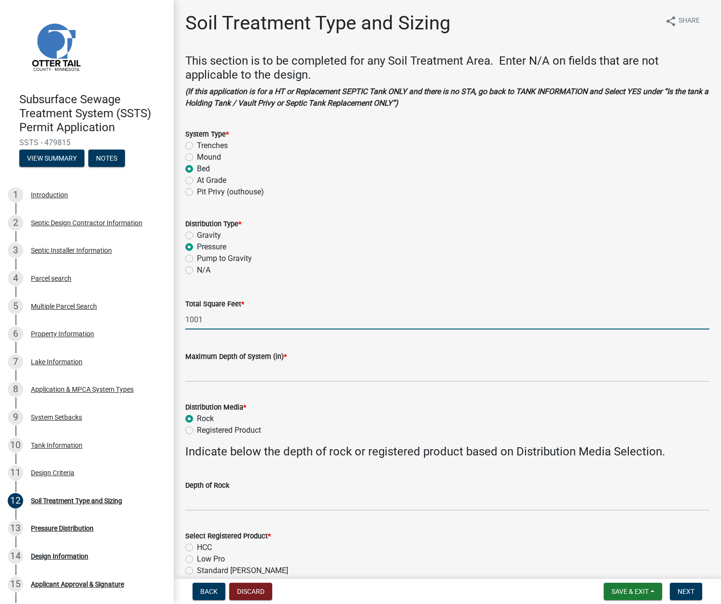
radio input "true"
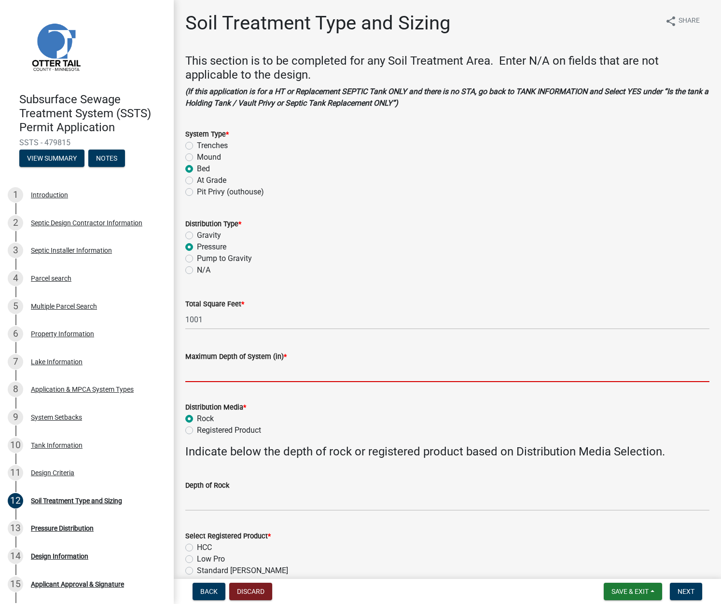
click at [211, 369] on input "Maximum Depth of System (in) *" at bounding box center [447, 372] width 524 height 20
type input "20"
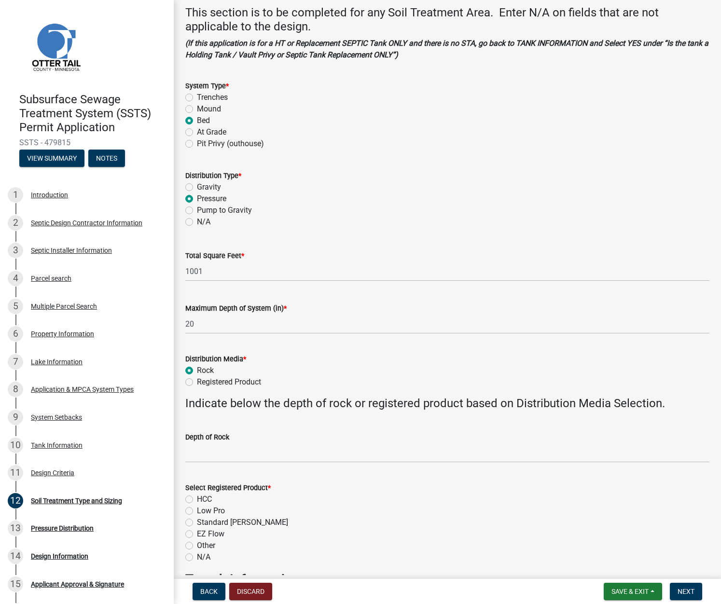
scroll to position [96, 0]
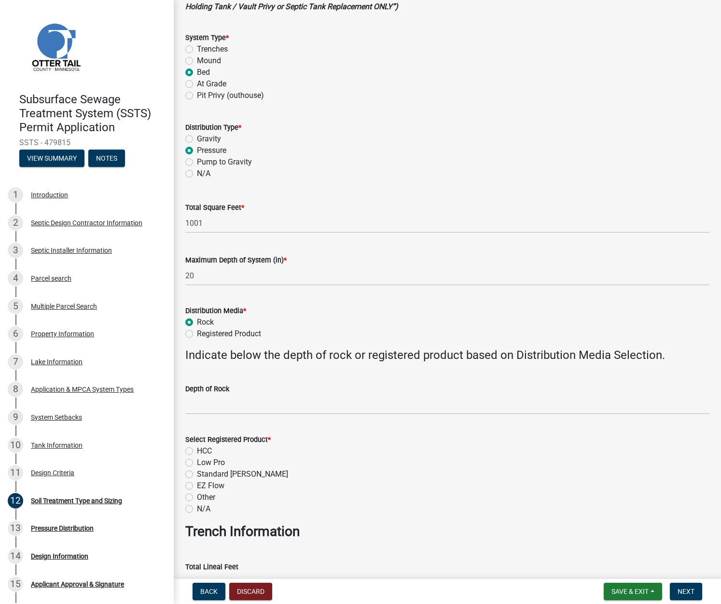
click at [197, 506] on label "N/A" at bounding box center [204, 509] width 14 height 12
click at [197, 506] on input "N/A" at bounding box center [200, 506] width 6 height 6
radio input "true"
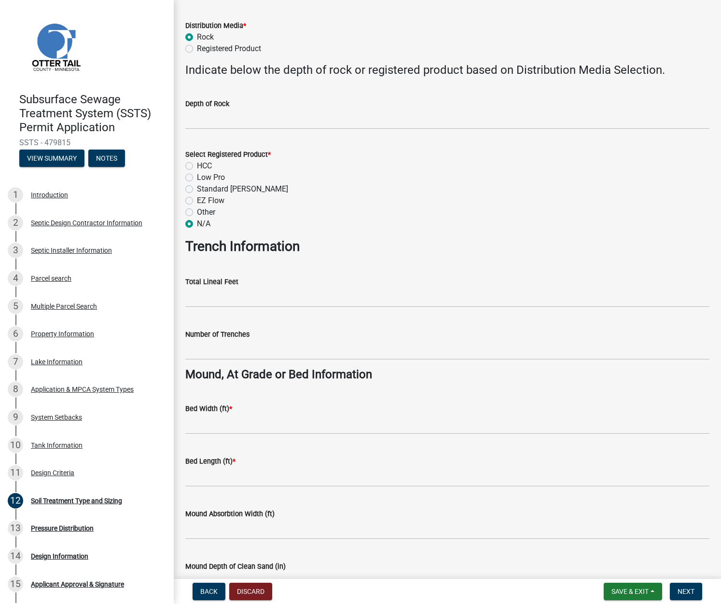
scroll to position [386, 0]
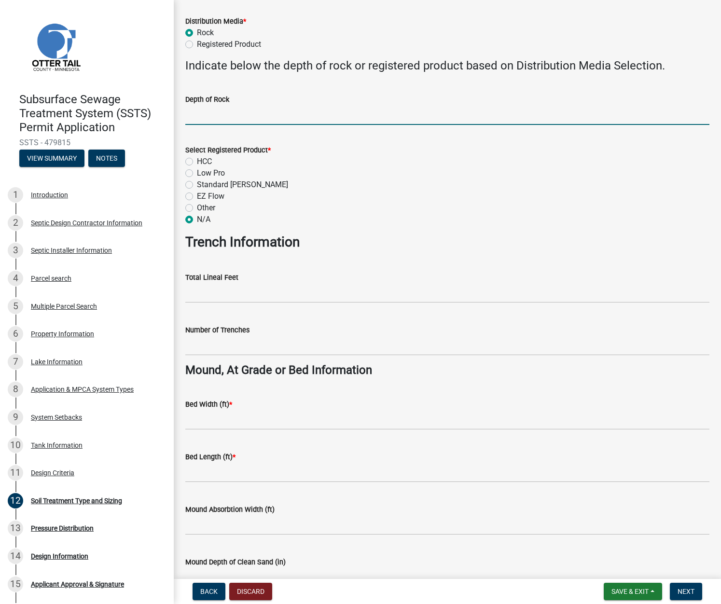
click at [210, 119] on input "Depth of Rock" at bounding box center [447, 115] width 524 height 20
type input "6""
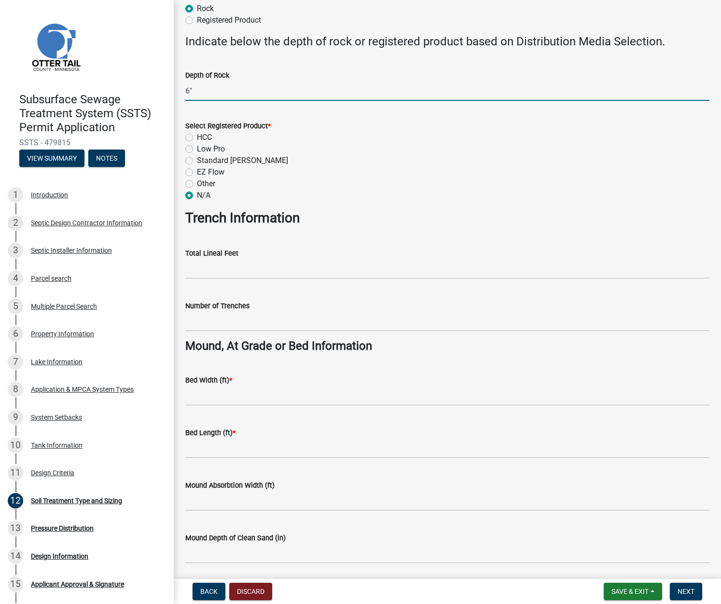
scroll to position [434, 0]
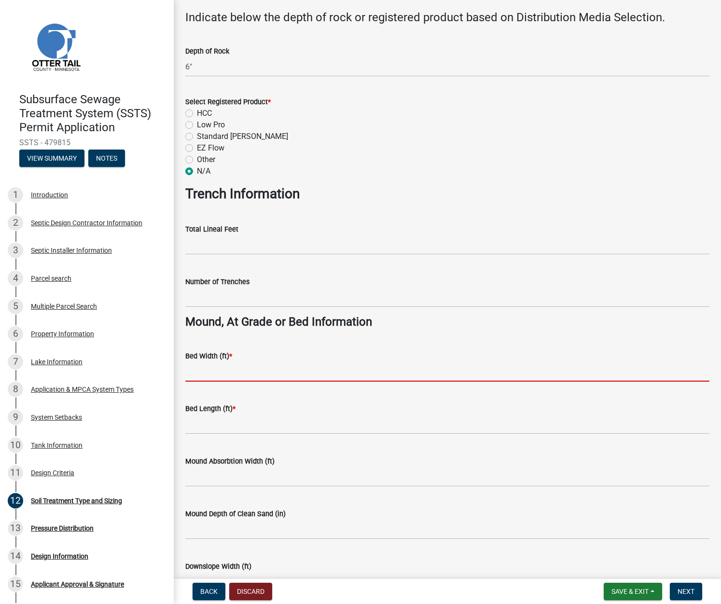
click at [222, 369] on input "Bed Width (ft) *" at bounding box center [447, 372] width 524 height 20
type input "13"
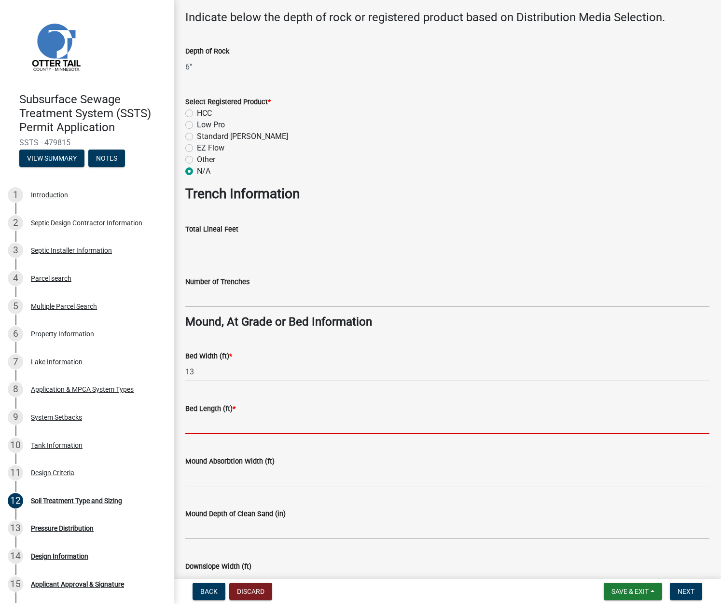
click at [196, 423] on input "Bed Length (ft) *" at bounding box center [447, 424] width 524 height 20
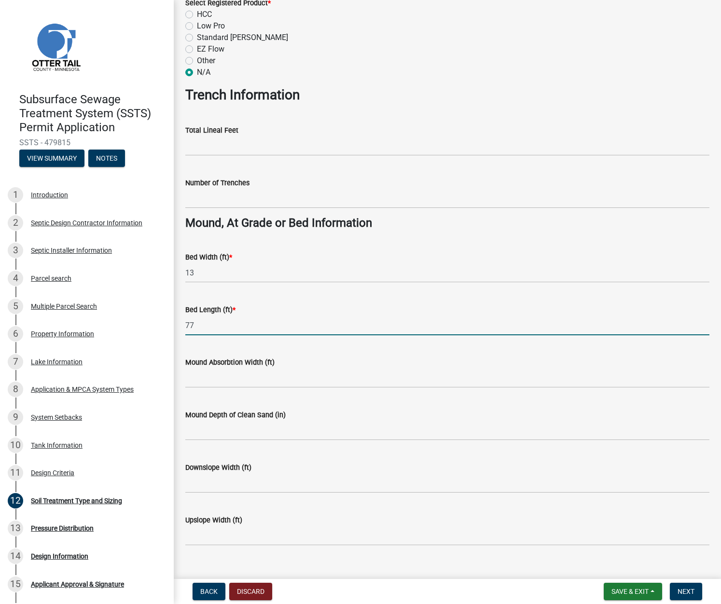
scroll to position [549, 0]
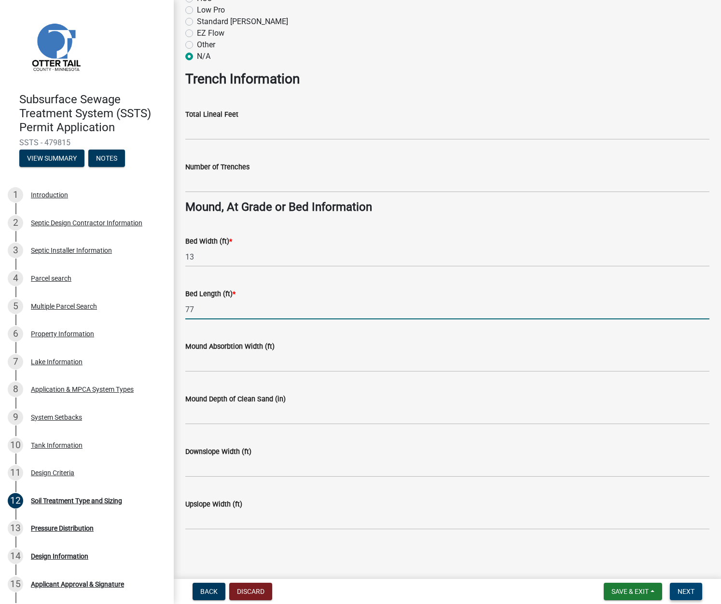
type input "77"
click at [524, 594] on span "Next" at bounding box center [685, 591] width 17 height 8
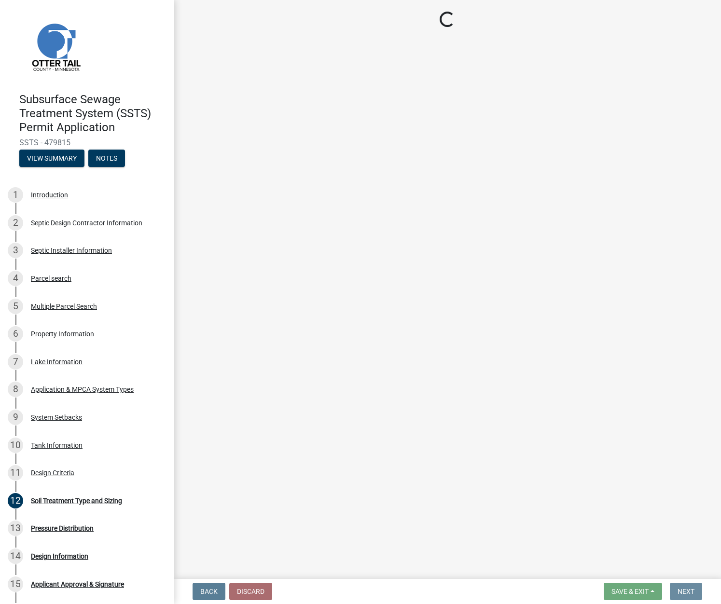
scroll to position [0, 0]
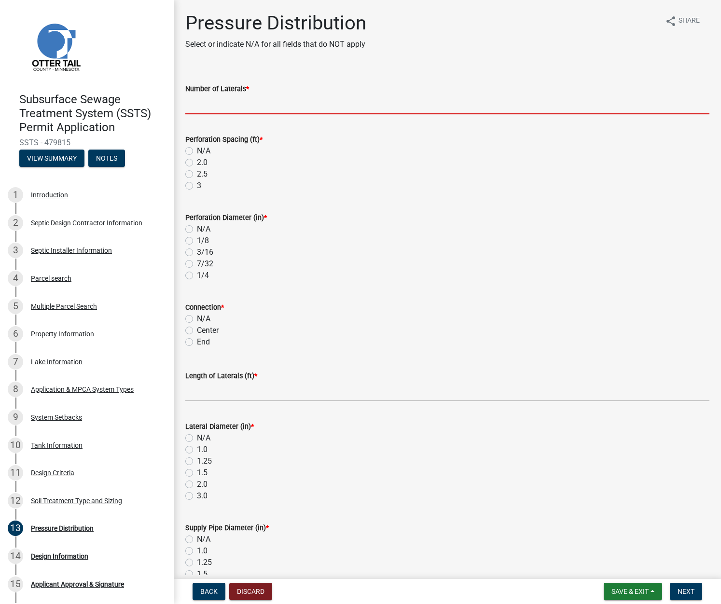
click at [220, 106] on input "Number of Laterals *" at bounding box center [447, 105] width 524 height 20
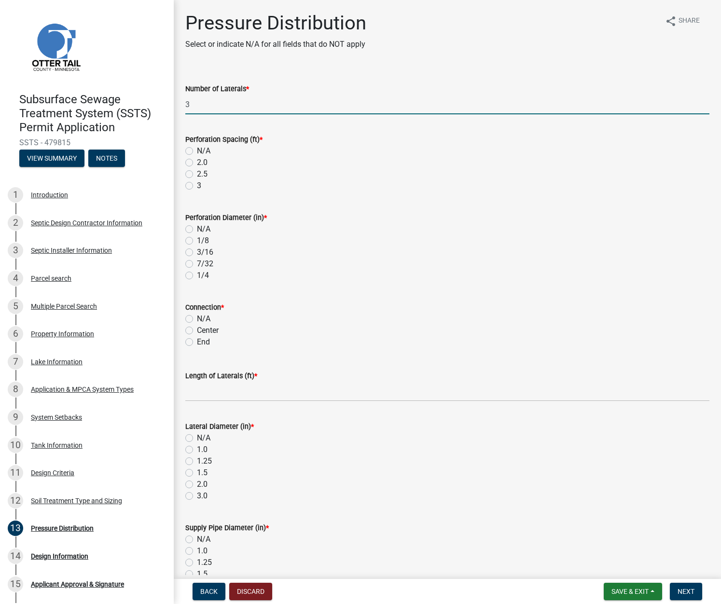
type input "3"
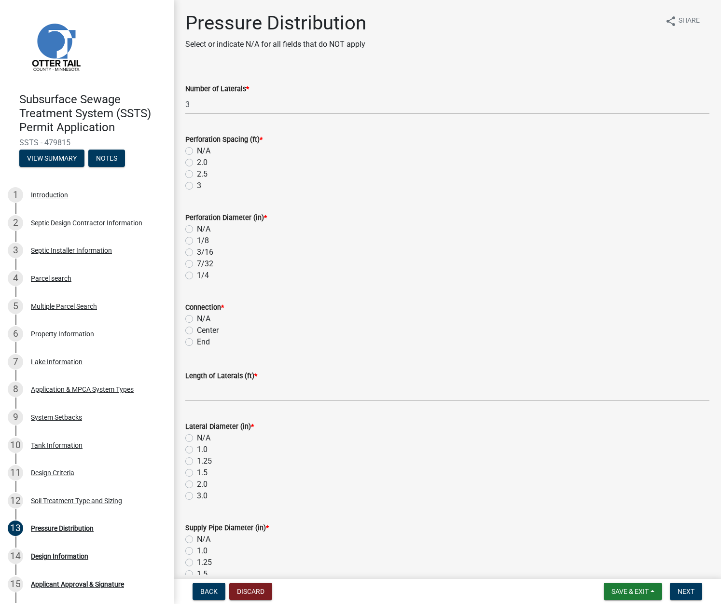
click at [197, 184] on label "3" at bounding box center [199, 186] width 4 height 12
click at [197, 184] on input "3" at bounding box center [200, 183] width 6 height 6
radio input "true"
click at [197, 252] on label "3/16" at bounding box center [205, 252] width 16 height 12
click at [197, 252] on input "3/16" at bounding box center [200, 249] width 6 height 6
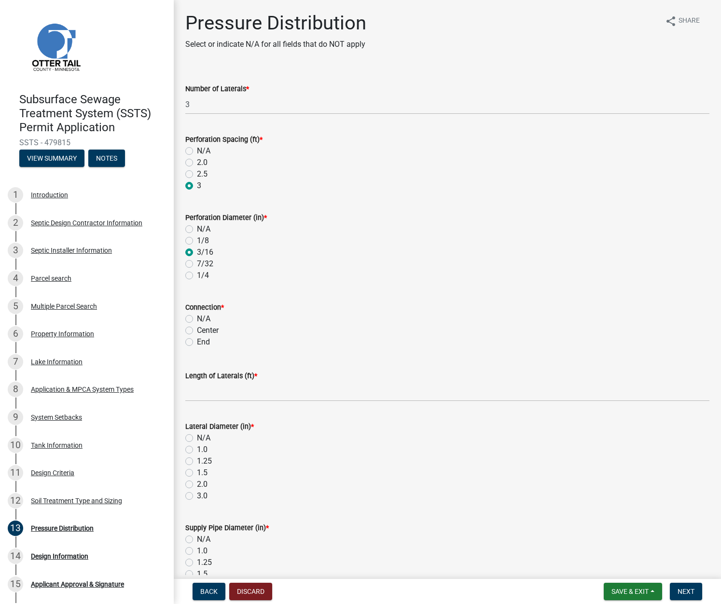
radio input "true"
click at [197, 330] on label "Center" at bounding box center [208, 331] width 22 height 12
click at [197, 330] on input "Center" at bounding box center [200, 328] width 6 height 6
radio input "true"
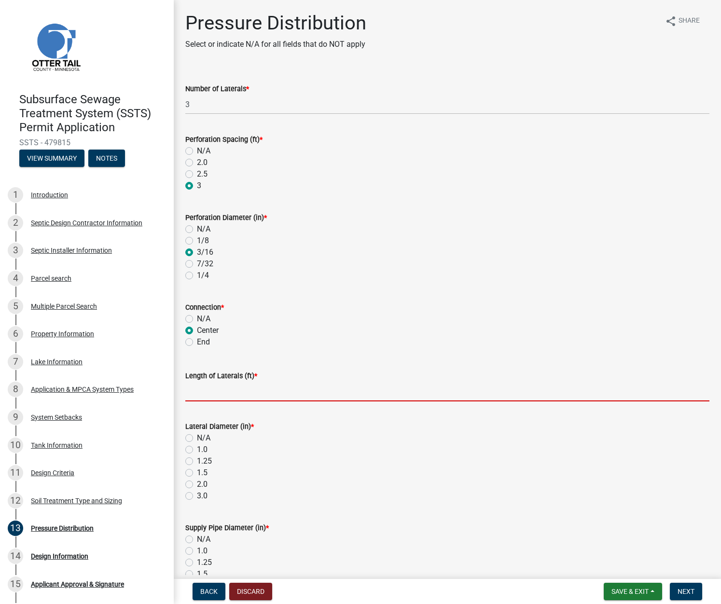
click at [201, 392] on input "Length of Laterals (ft) *" at bounding box center [447, 392] width 524 height 20
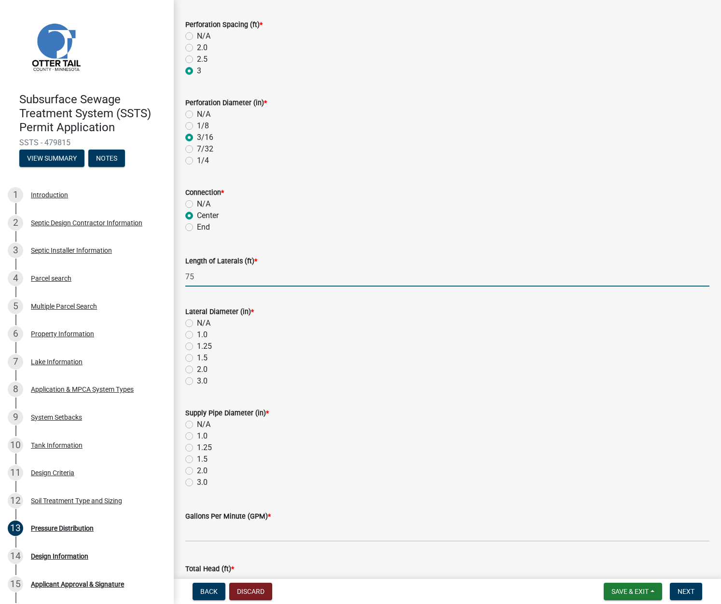
scroll to position [179, 0]
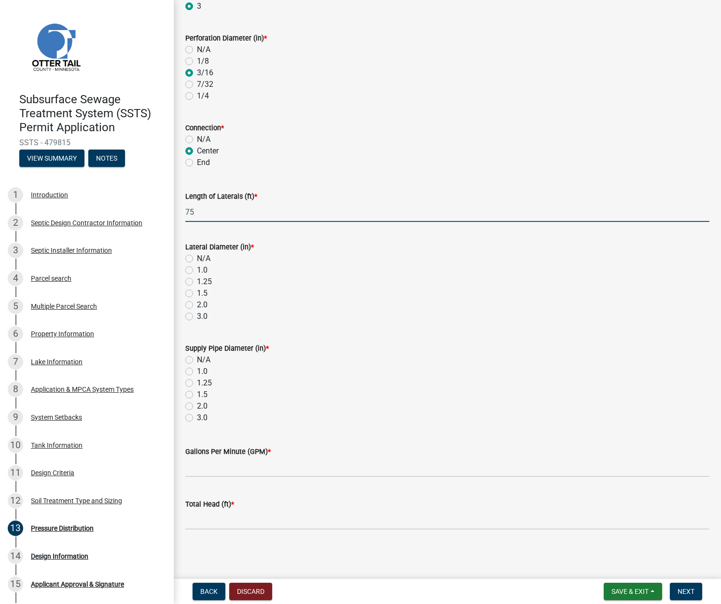
type input "75"
click at [197, 292] on label "1.5" at bounding box center [202, 293] width 11 height 12
click at [197, 292] on input "1.5" at bounding box center [200, 290] width 6 height 6
radio input "true"
click at [197, 393] on label "1.5" at bounding box center [202, 395] width 11 height 12
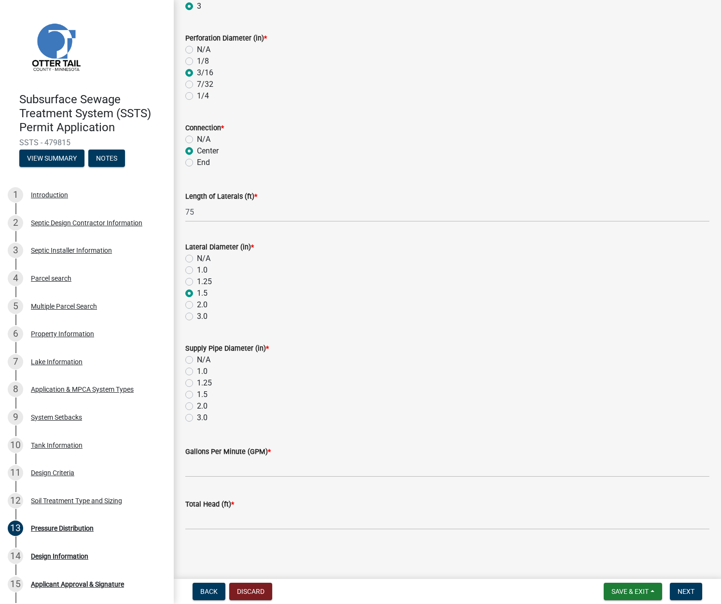
click at [197, 393] on input "1.5" at bounding box center [200, 392] width 6 height 6
radio input "true"
click at [199, 464] on input "Gallons Per Minute (GPM) *" at bounding box center [447, 467] width 524 height 20
click at [207, 467] on input "Gallons Per Minute (GPM) *" at bounding box center [447, 467] width 524 height 20
type input "33"
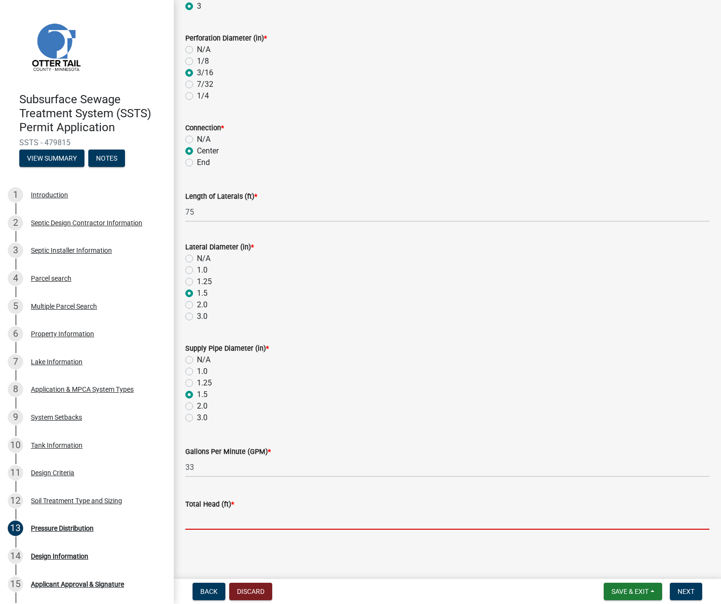
click at [202, 531] on wm-data-entity-input "Total Head (ft) *" at bounding box center [447, 511] width 524 height 53
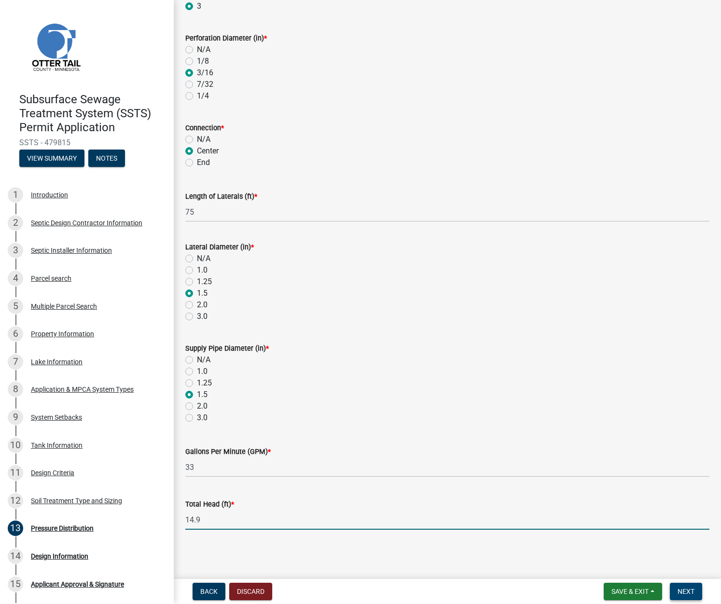
type input "14.9"
click at [524, 589] on span "Next" at bounding box center [685, 591] width 17 height 8
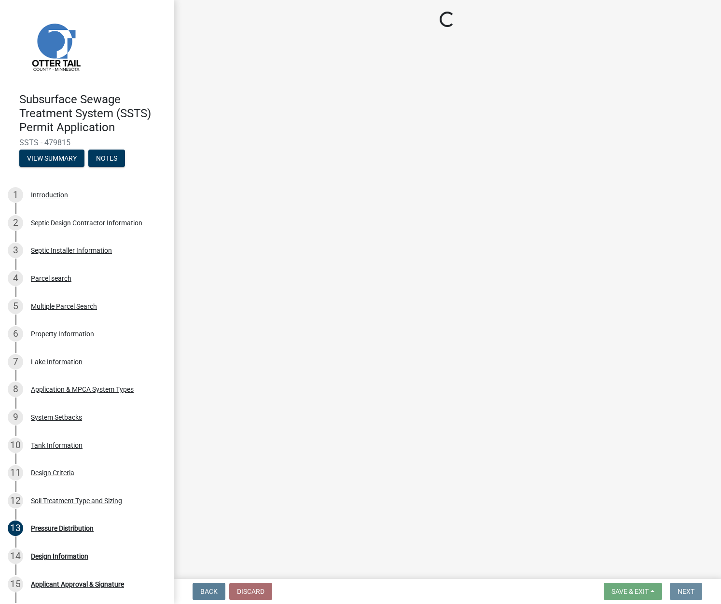
scroll to position [0, 0]
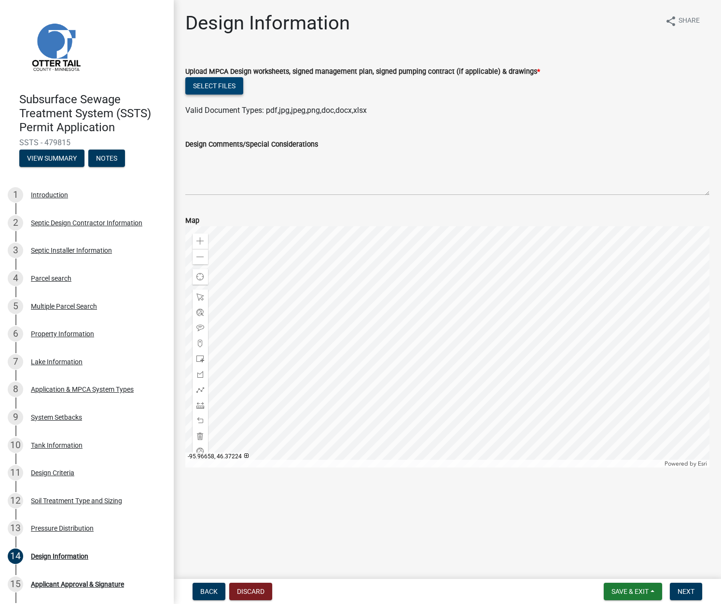
click at [223, 87] on button "Select files" at bounding box center [214, 85] width 58 height 17
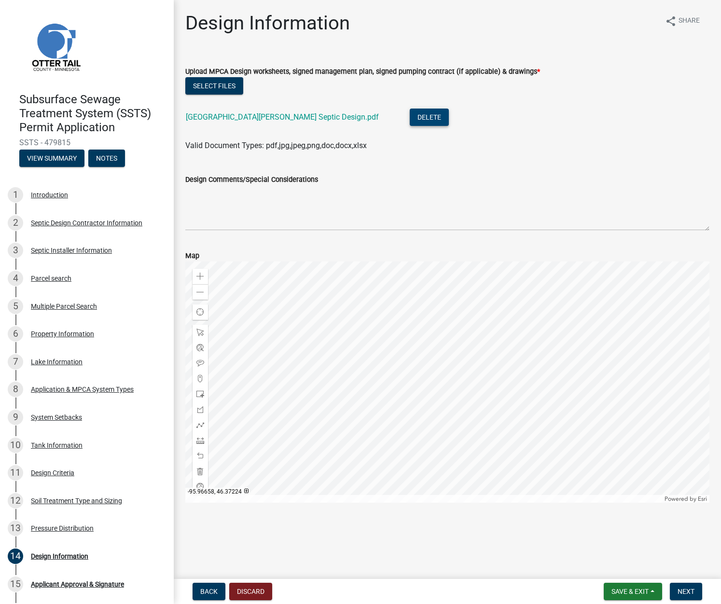
click at [409, 113] on button "Delete" at bounding box center [428, 117] width 39 height 17
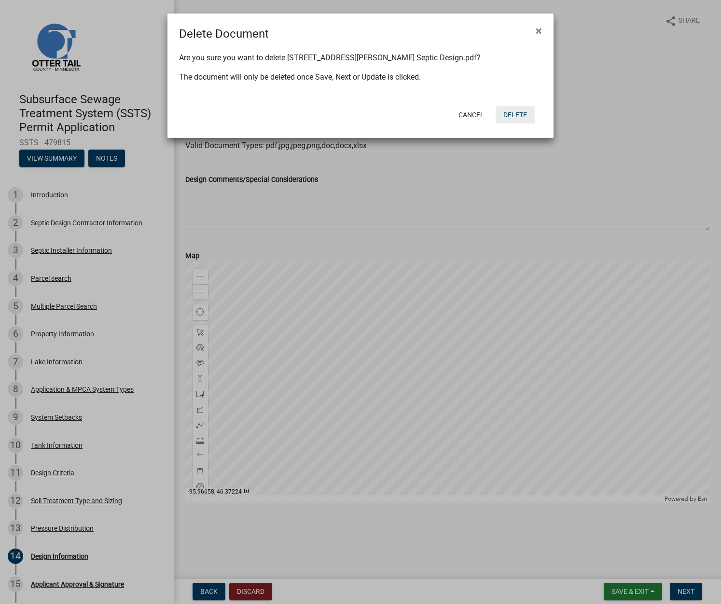
click at [514, 109] on button "Delete" at bounding box center [514, 114] width 39 height 17
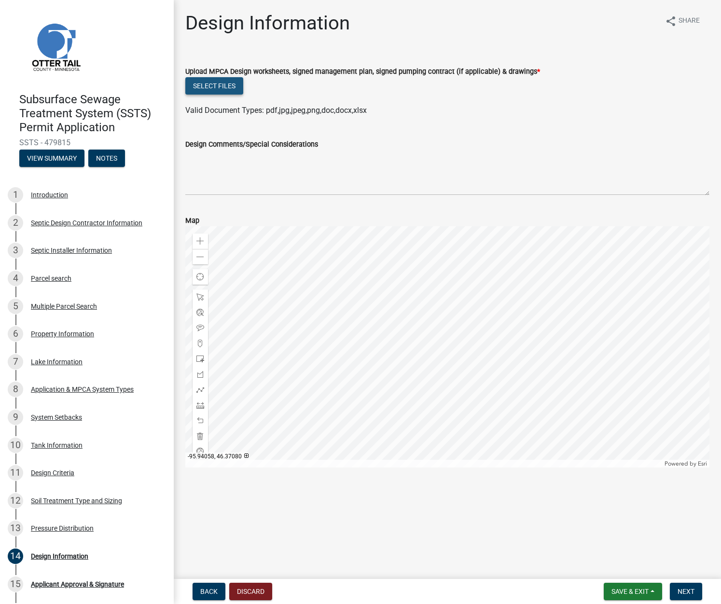
click at [224, 82] on button "Select files" at bounding box center [214, 85] width 58 height 17
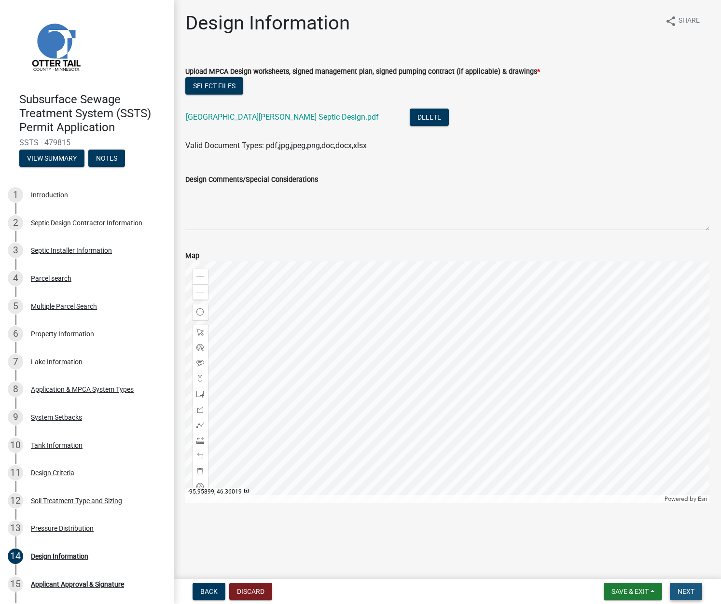
click at [524, 587] on span "Next" at bounding box center [685, 591] width 17 height 8
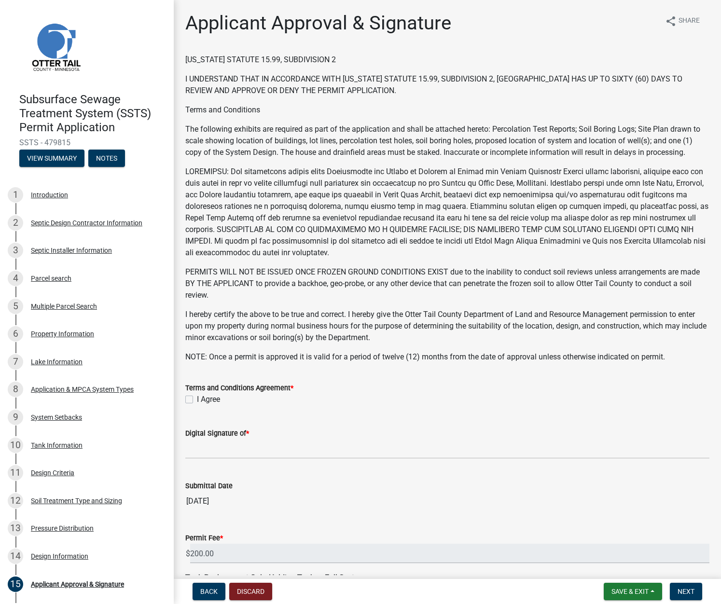
click at [197, 399] on label "I Agree" at bounding box center [208, 400] width 23 height 12
click at [197, 399] on input "I Agree" at bounding box center [200, 397] width 6 height 6
checkbox input "true"
click at [208, 447] on input "Digital Signature of *" at bounding box center [447, 449] width 524 height 20
drag, startPoint x: 243, startPoint y: 450, endPoint x: 186, endPoint y: 449, distance: 56.4
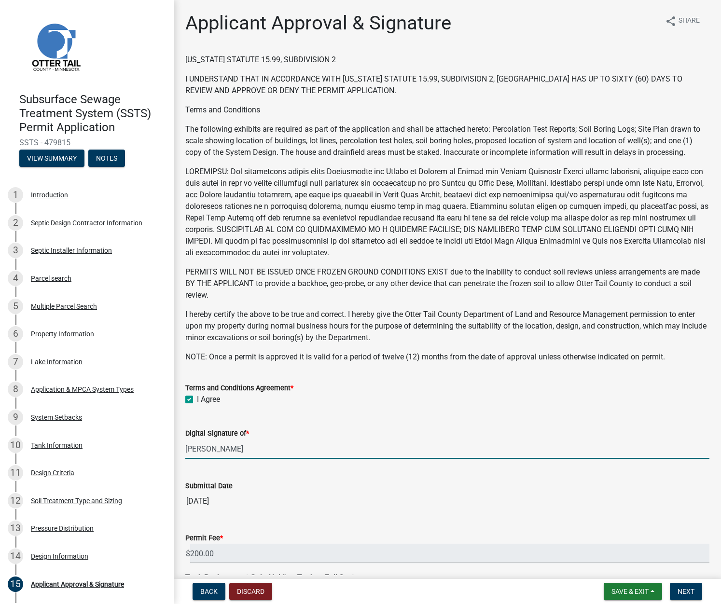
click at [186, 449] on input "Jessica Johnson" at bounding box center [447, 449] width 524 height 20
type input "Peter Ross Johnson"
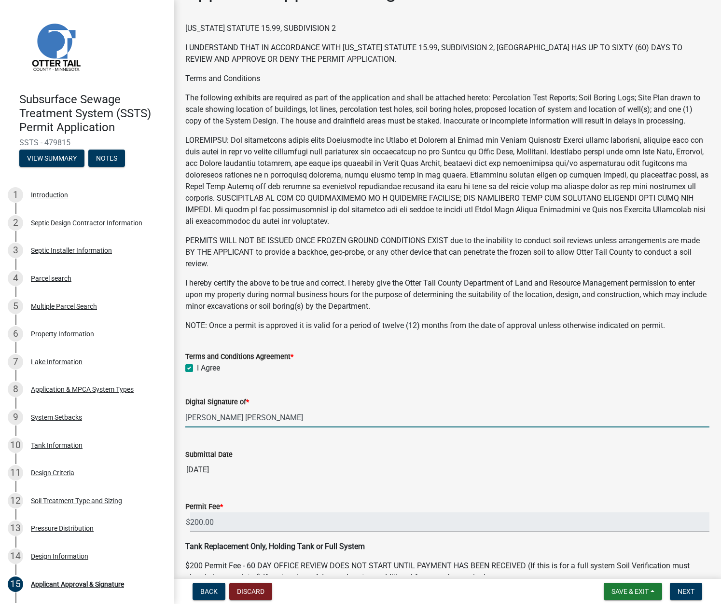
scroll to position [85, 0]
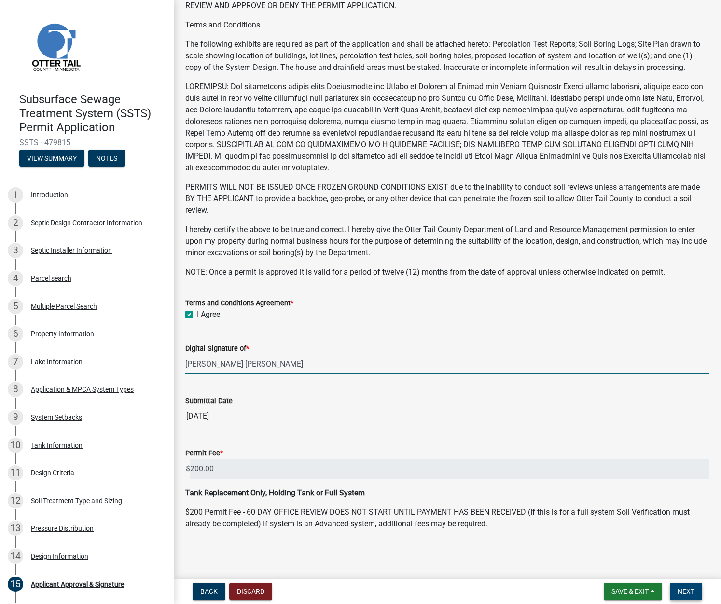
click at [524, 591] on span "Next" at bounding box center [685, 591] width 17 height 8
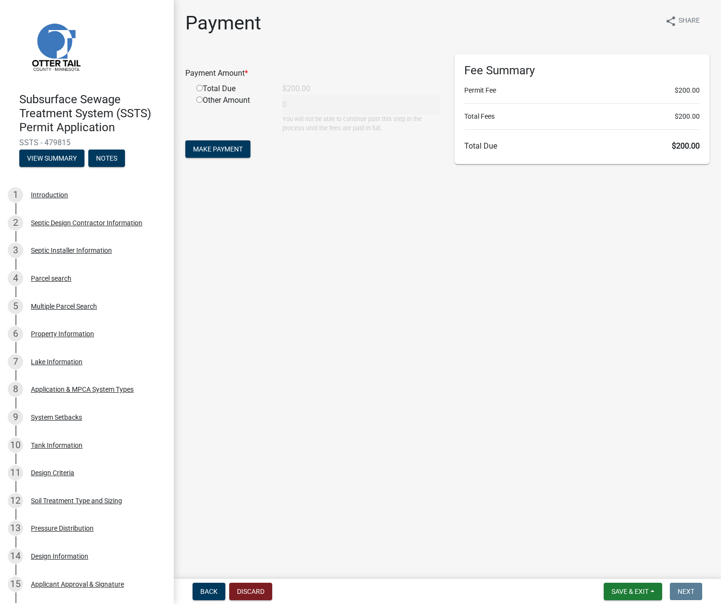
click at [199, 91] on input "radio" at bounding box center [199, 88] width 6 height 6
radio input "true"
type input "200"
click at [232, 152] on span "Make Payment" at bounding box center [218, 149] width 50 height 8
